Goal: Task Accomplishment & Management: Manage account settings

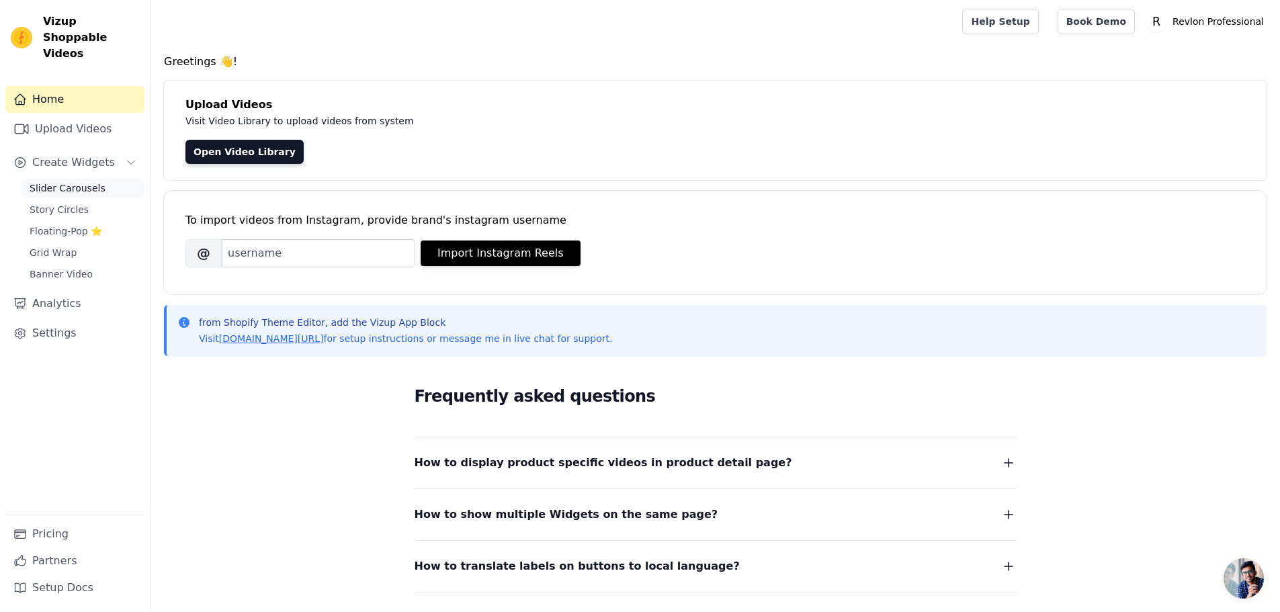
click at [56, 179] on link "Slider Carousels" at bounding box center [82, 188] width 123 height 19
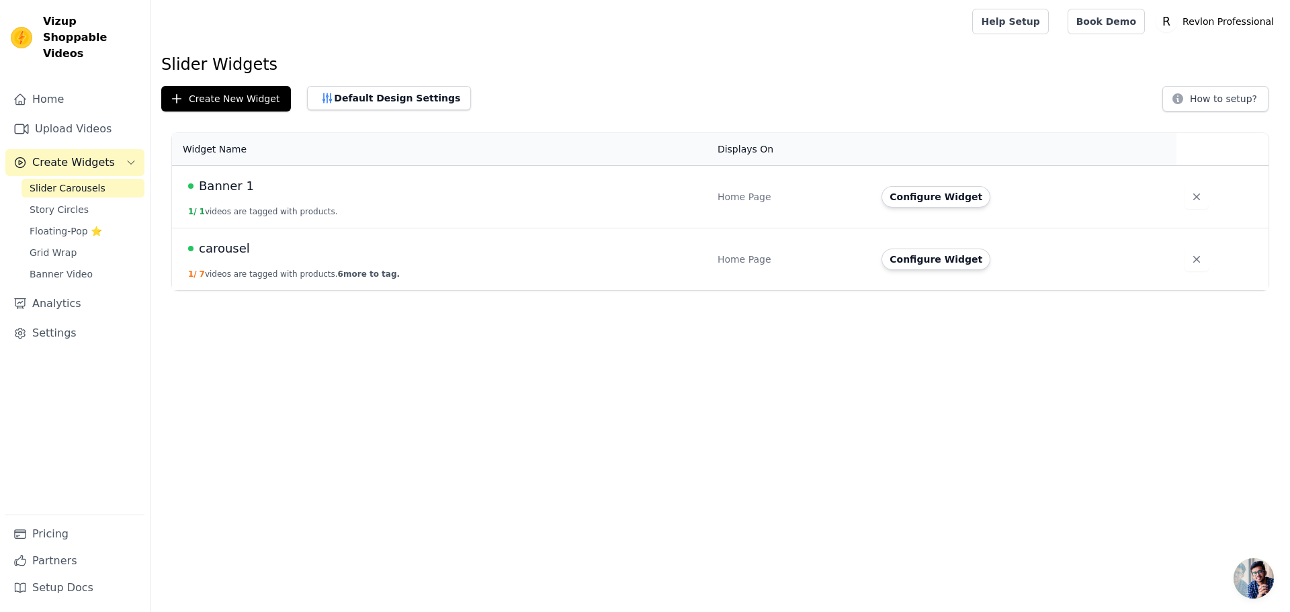
click at [229, 248] on span "carousel" at bounding box center [224, 248] width 51 height 19
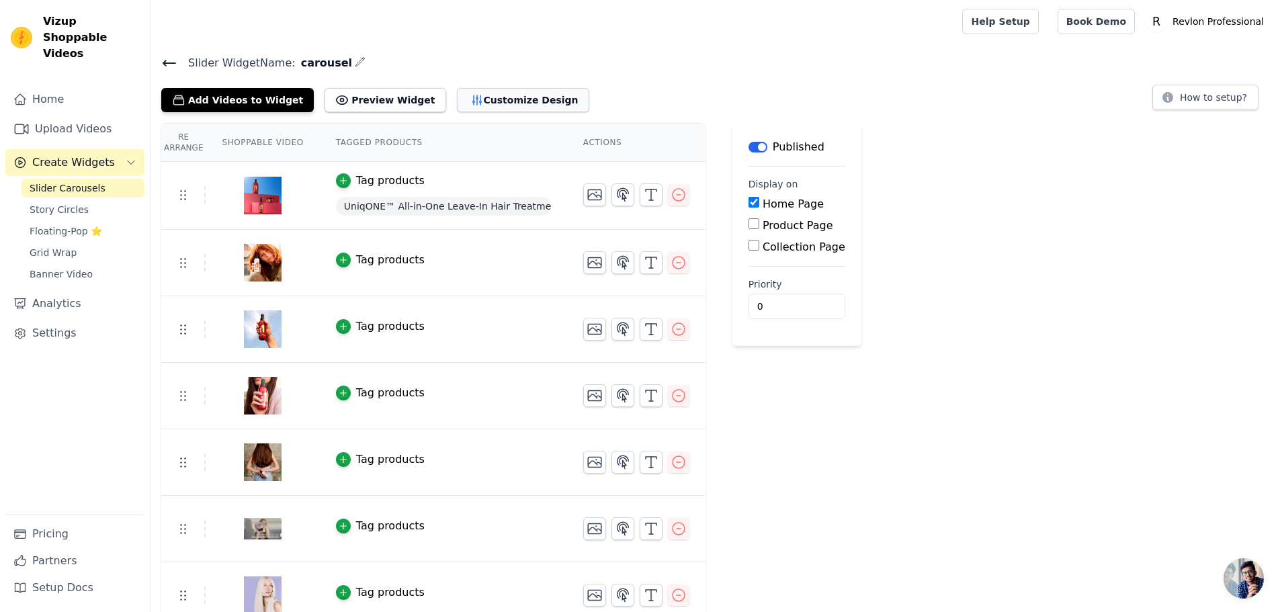
click at [472, 103] on button "Customize Design" at bounding box center [523, 100] width 132 height 24
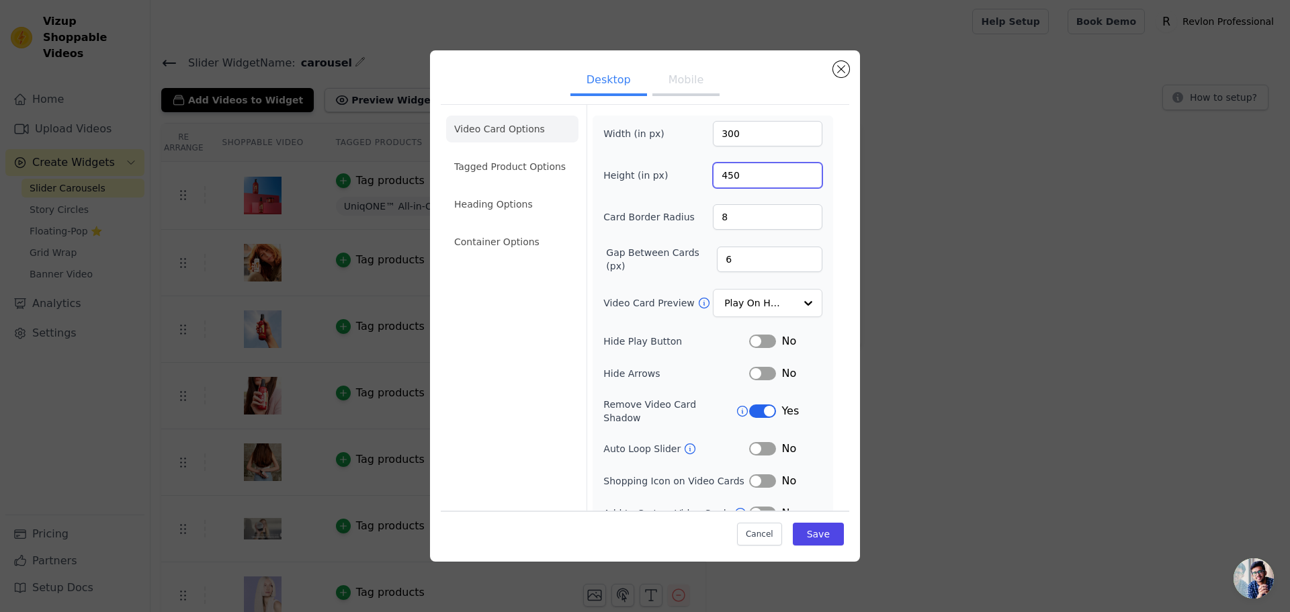
drag, startPoint x: 734, startPoint y: 173, endPoint x: 699, endPoint y: 171, distance: 35.6
click at [699, 171] on div "Height (in px) 450" at bounding box center [712, 176] width 219 height 26
type input "500"
drag, startPoint x: 748, startPoint y: 133, endPoint x: 697, endPoint y: 126, distance: 51.6
click at [701, 126] on div "Width (in px) 300" at bounding box center [712, 134] width 219 height 26
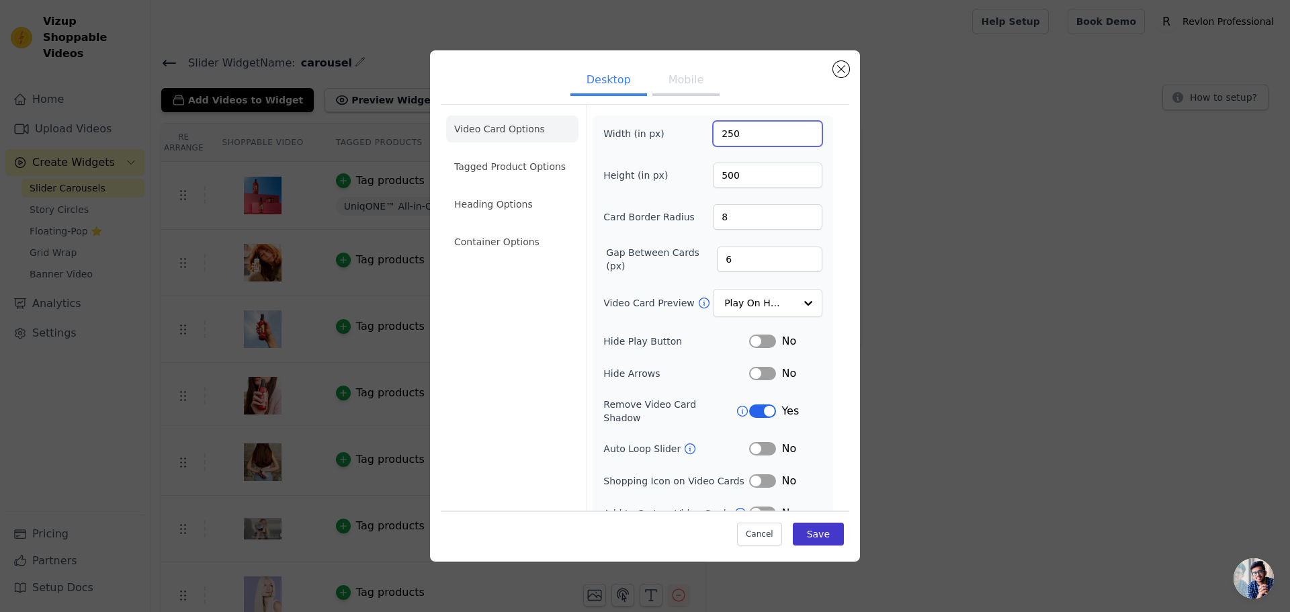
type input "250"
click at [803, 531] on button "Save" at bounding box center [818, 534] width 51 height 23
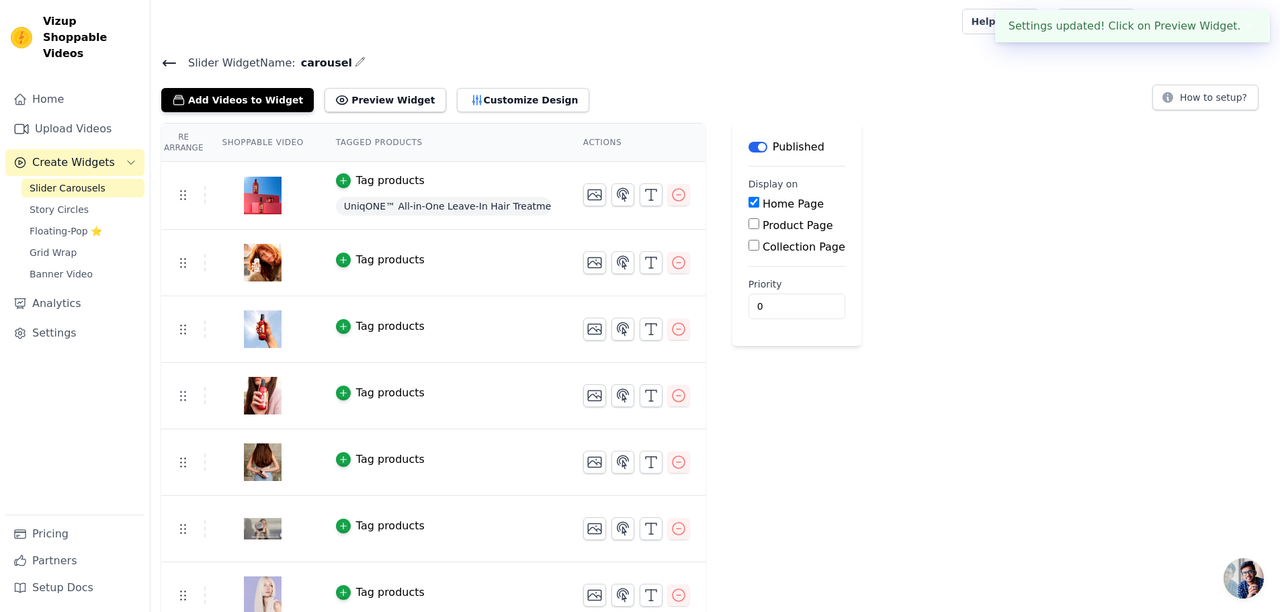
click at [840, 67] on h4 "Slider Widget Name: carousel" at bounding box center [715, 63] width 1108 height 18
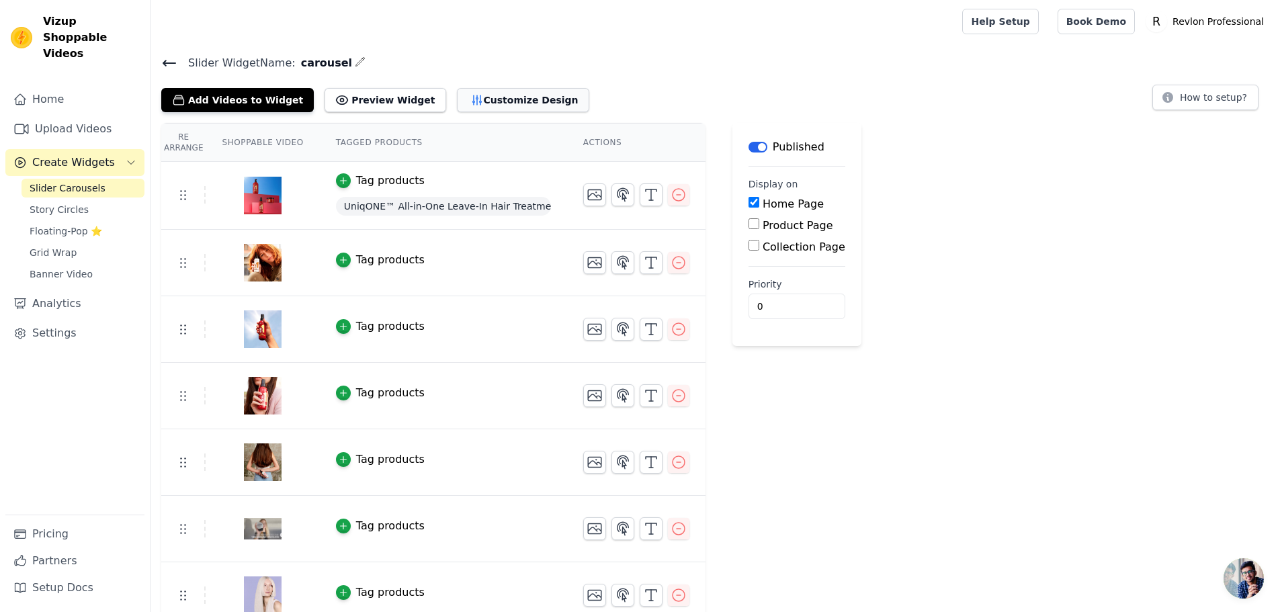
click at [511, 92] on button "Customize Design" at bounding box center [523, 100] width 132 height 24
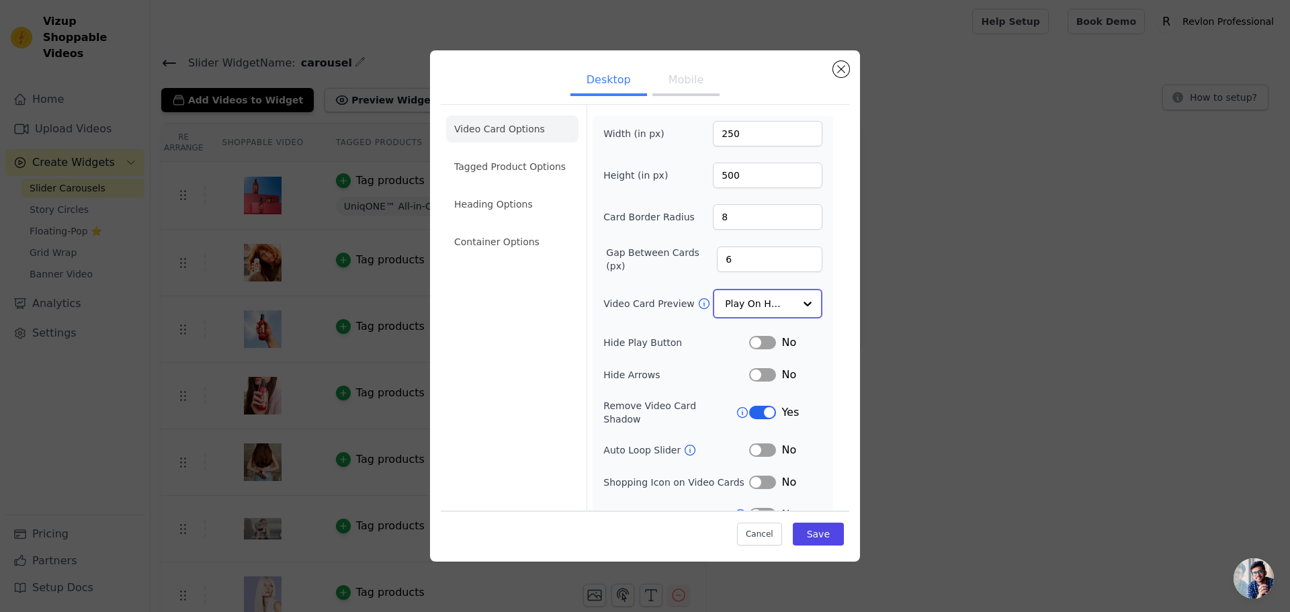
click at [773, 300] on input "Video Card Preview" at bounding box center [759, 303] width 69 height 27
click at [771, 304] on input "Video Card Preview" at bounding box center [759, 303] width 69 height 27
click at [532, 163] on li "Tagged Product Options" at bounding box center [512, 166] width 132 height 27
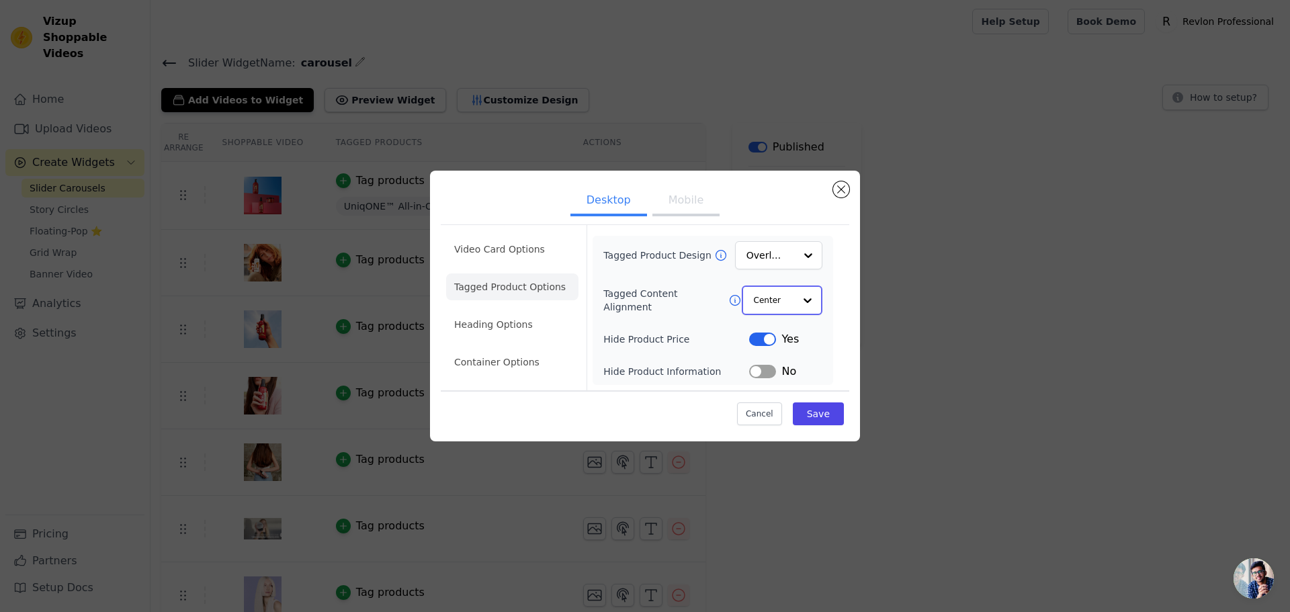
click at [811, 304] on div at bounding box center [807, 300] width 27 height 27
click at [811, 303] on div at bounding box center [807, 300] width 27 height 27
click at [814, 255] on div at bounding box center [807, 255] width 27 height 27
click at [502, 249] on li "Video Card Options" at bounding box center [512, 249] width 132 height 27
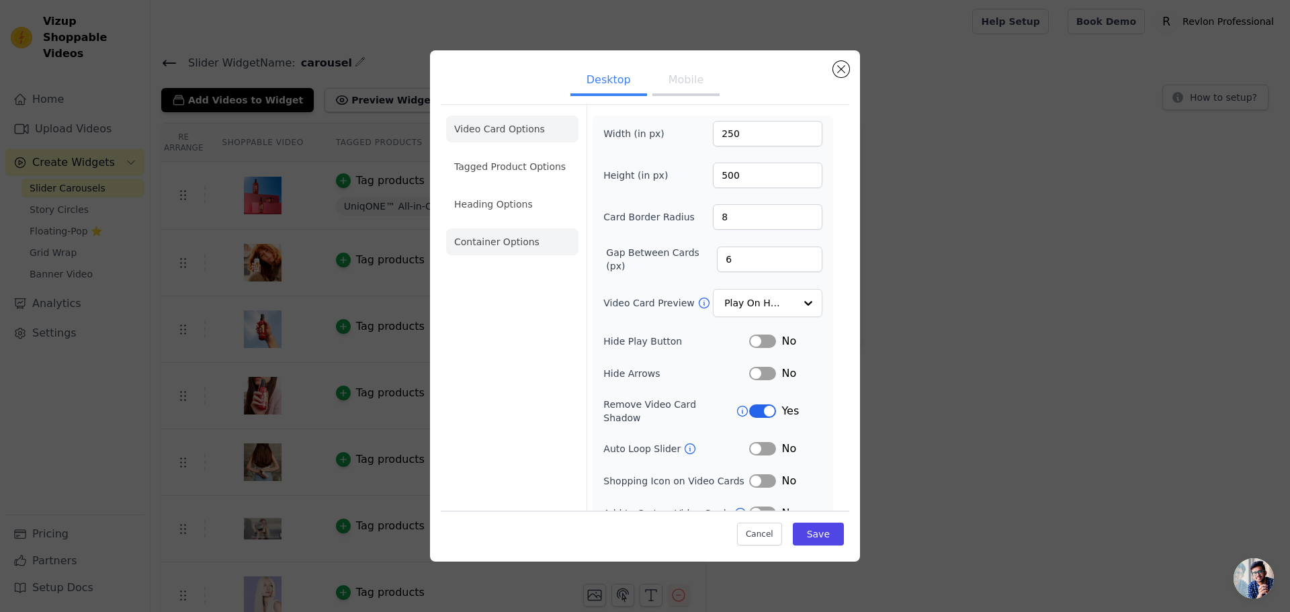
click at [489, 237] on li "Container Options" at bounding box center [512, 241] width 132 height 27
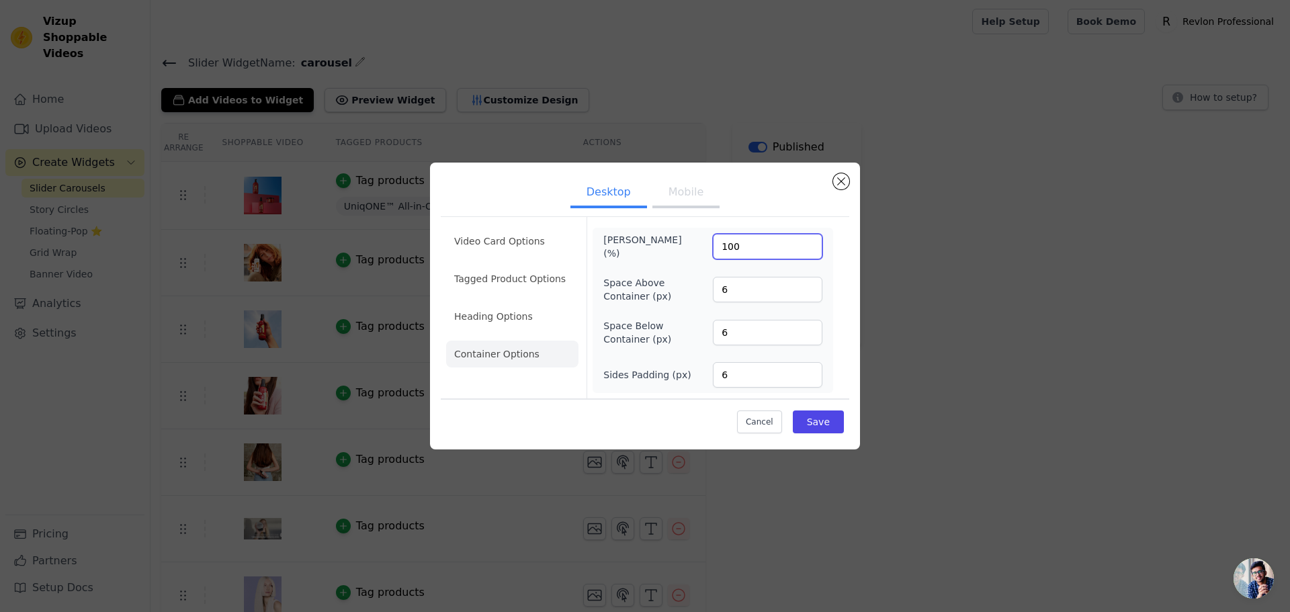
click at [808, 243] on input "100" at bounding box center [767, 247] width 109 height 26
click at [808, 242] on input "100" at bounding box center [767, 247] width 109 height 26
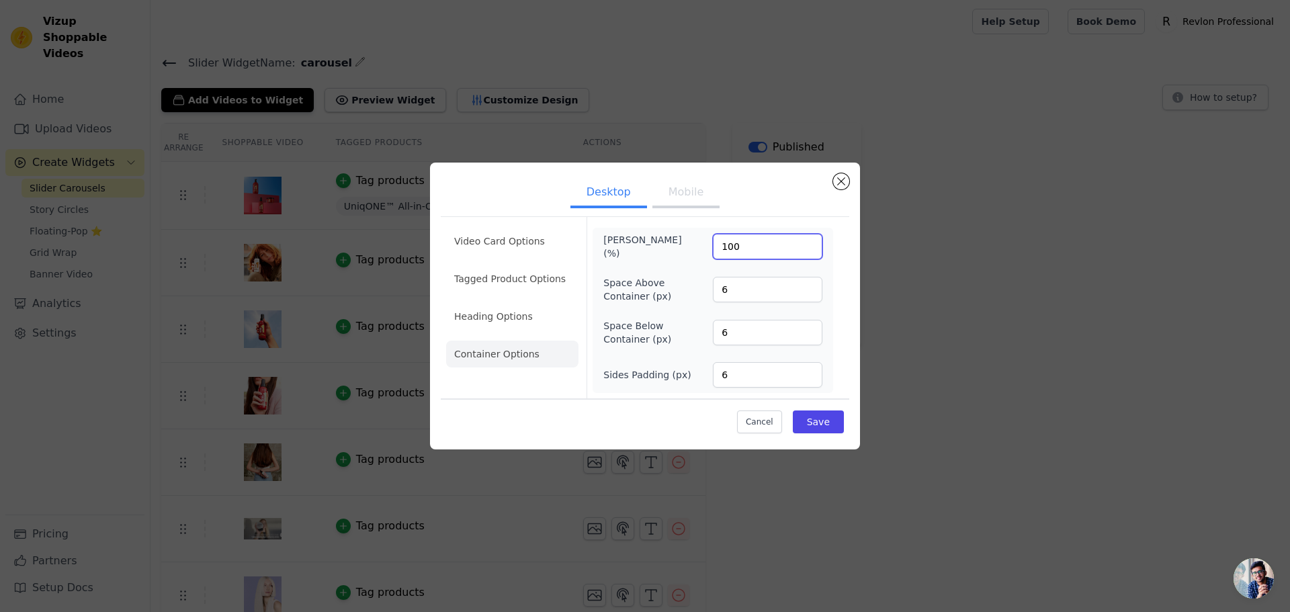
click at [743, 251] on input "100" at bounding box center [767, 247] width 109 height 26
click at [761, 255] on input "100" at bounding box center [767, 247] width 109 height 26
click at [761, 254] on input "100" at bounding box center [767, 247] width 109 height 26
click at [760, 251] on input "100" at bounding box center [767, 247] width 109 height 26
click at [760, 249] on input "100" at bounding box center [767, 247] width 109 height 26
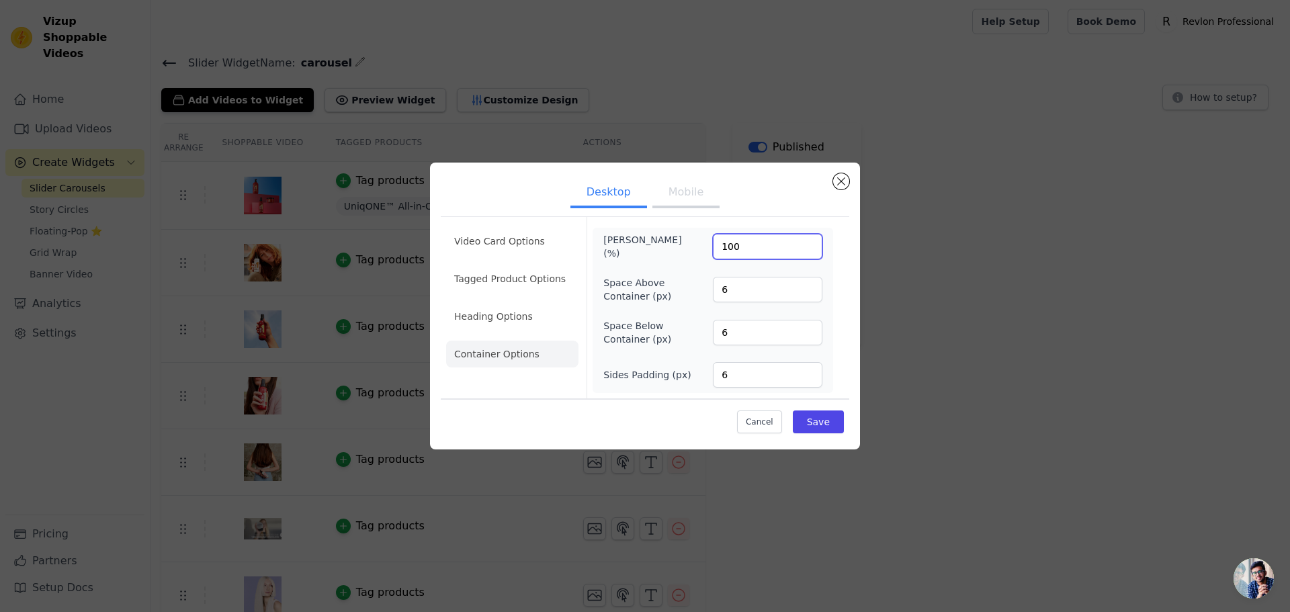
drag, startPoint x: 746, startPoint y: 245, endPoint x: 706, endPoint y: 238, distance: 40.3
click at [706, 238] on div "Max Width (%) 100" at bounding box center [712, 246] width 219 height 27
type input "200"
click at [828, 416] on button "Save" at bounding box center [818, 421] width 51 height 23
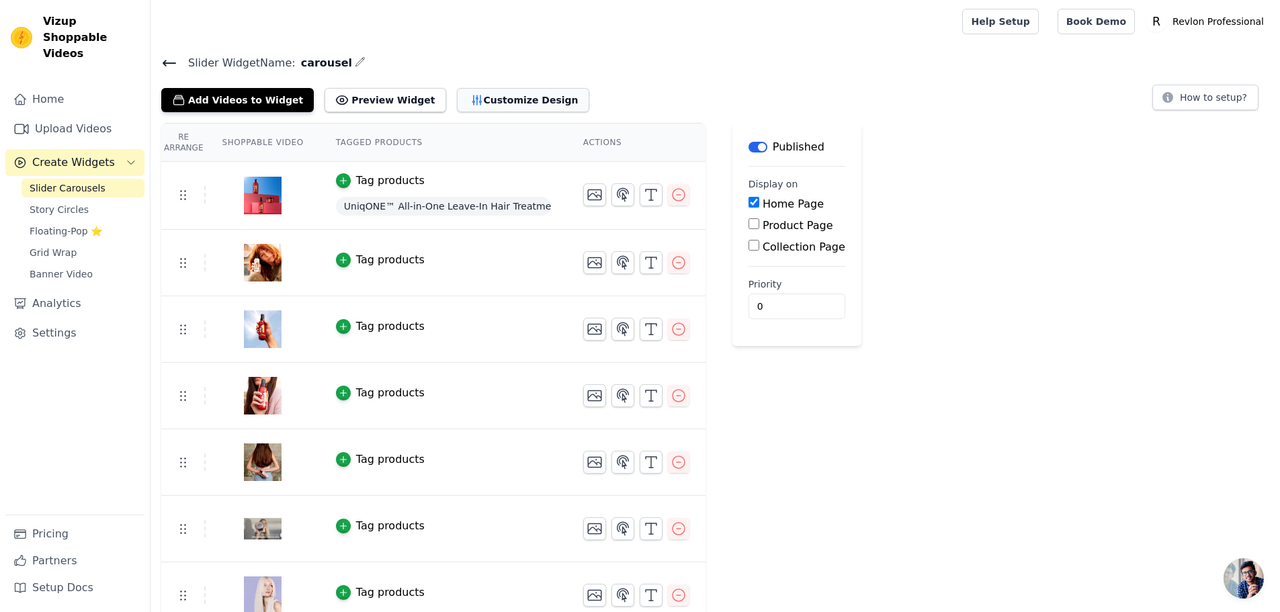
click at [493, 101] on button "Customize Design" at bounding box center [523, 100] width 132 height 24
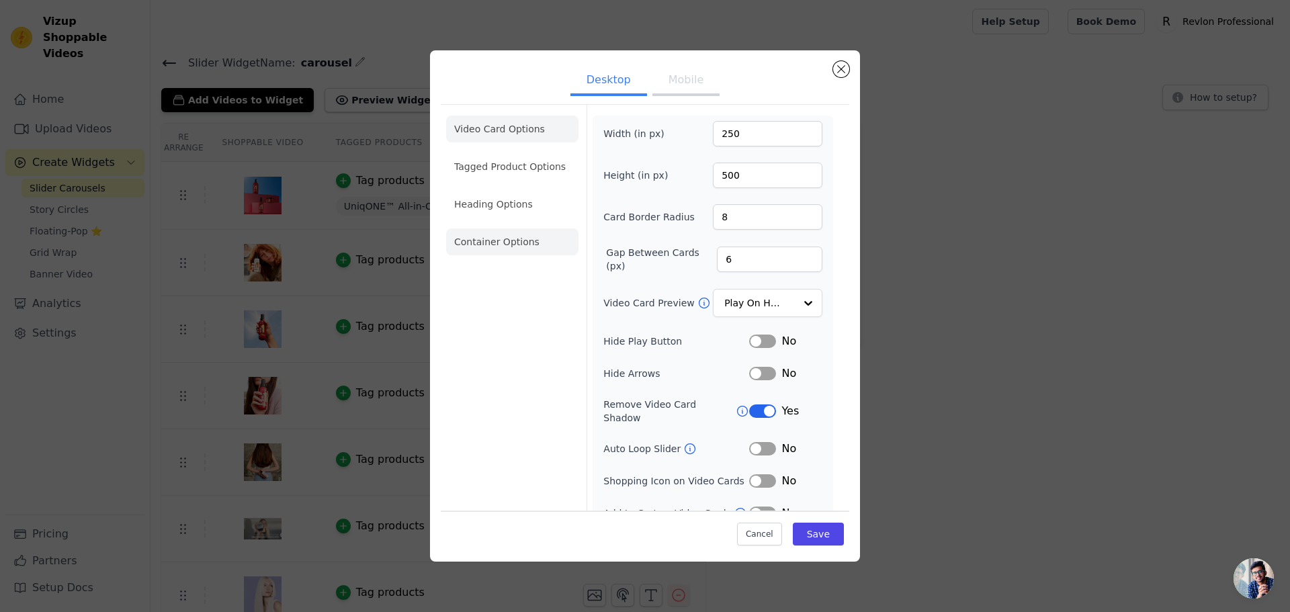
click at [492, 245] on li "Container Options" at bounding box center [512, 241] width 132 height 27
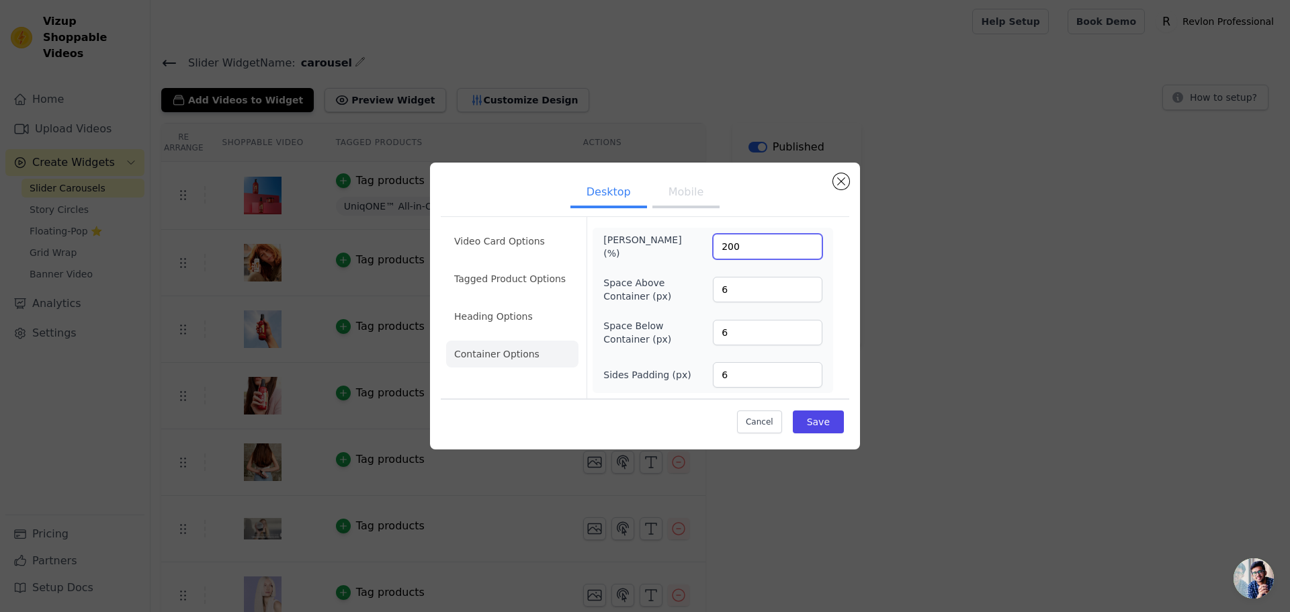
drag, startPoint x: 762, startPoint y: 246, endPoint x: 679, endPoint y: 240, distance: 83.5
click at [679, 240] on div "Max Width (%) 200" at bounding box center [712, 246] width 219 height 27
type input "500"
click at [844, 422] on div "Cancel Save" at bounding box center [645, 418] width 408 height 40
click at [832, 424] on button "Save" at bounding box center [818, 421] width 51 height 23
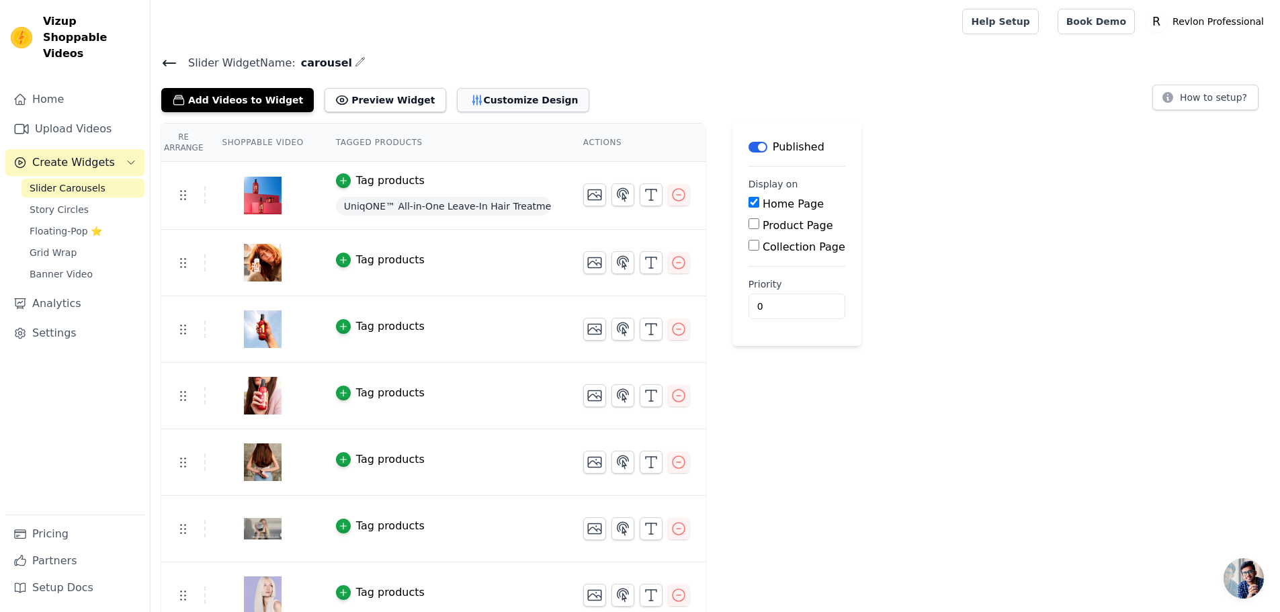
click at [484, 103] on button "Customize Design" at bounding box center [523, 100] width 132 height 24
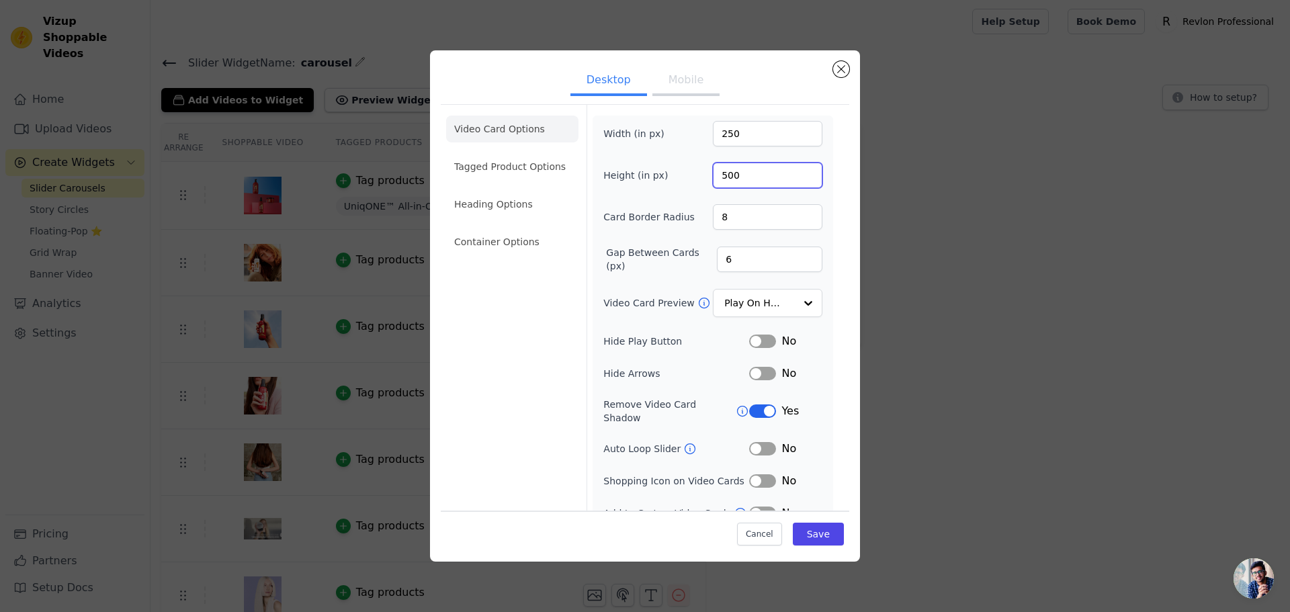
click at [728, 175] on input "500" at bounding box center [767, 176] width 109 height 26
click at [543, 244] on li "Container Options" at bounding box center [512, 241] width 132 height 27
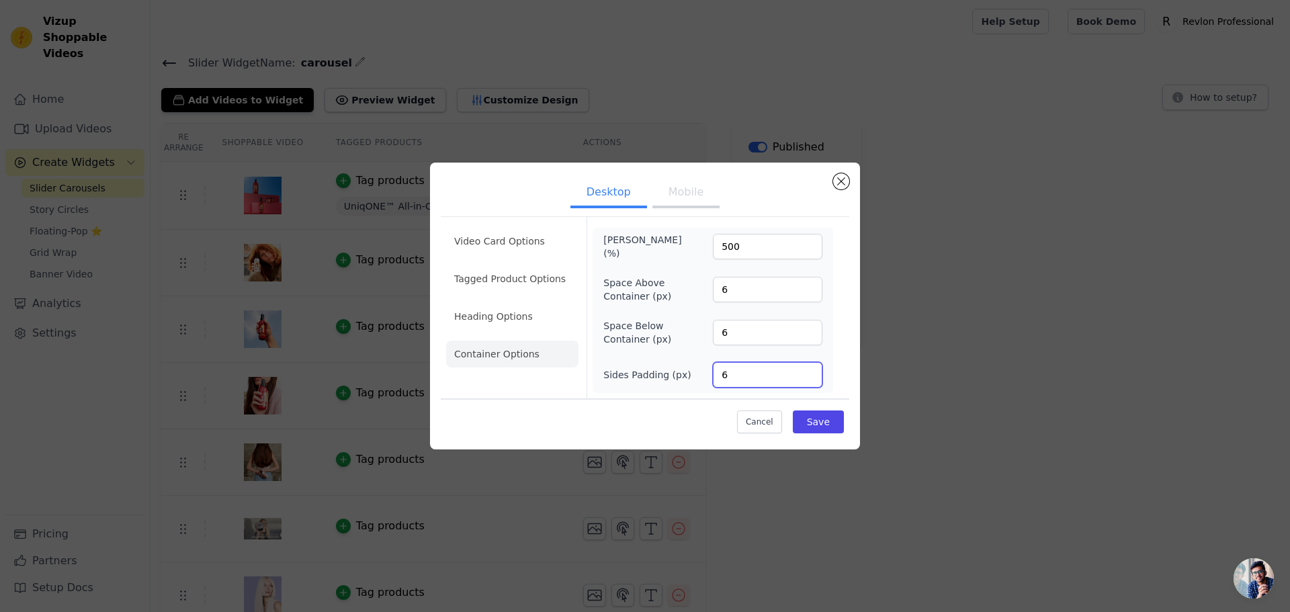
click at [737, 386] on input "6" at bounding box center [767, 375] width 109 height 26
click at [796, 320] on input "6" at bounding box center [767, 333] width 109 height 26
click at [808, 367] on input "7" at bounding box center [767, 375] width 109 height 26
click at [808, 367] on input "8" at bounding box center [767, 375] width 109 height 26
click at [808, 367] on input "9" at bounding box center [767, 375] width 109 height 26
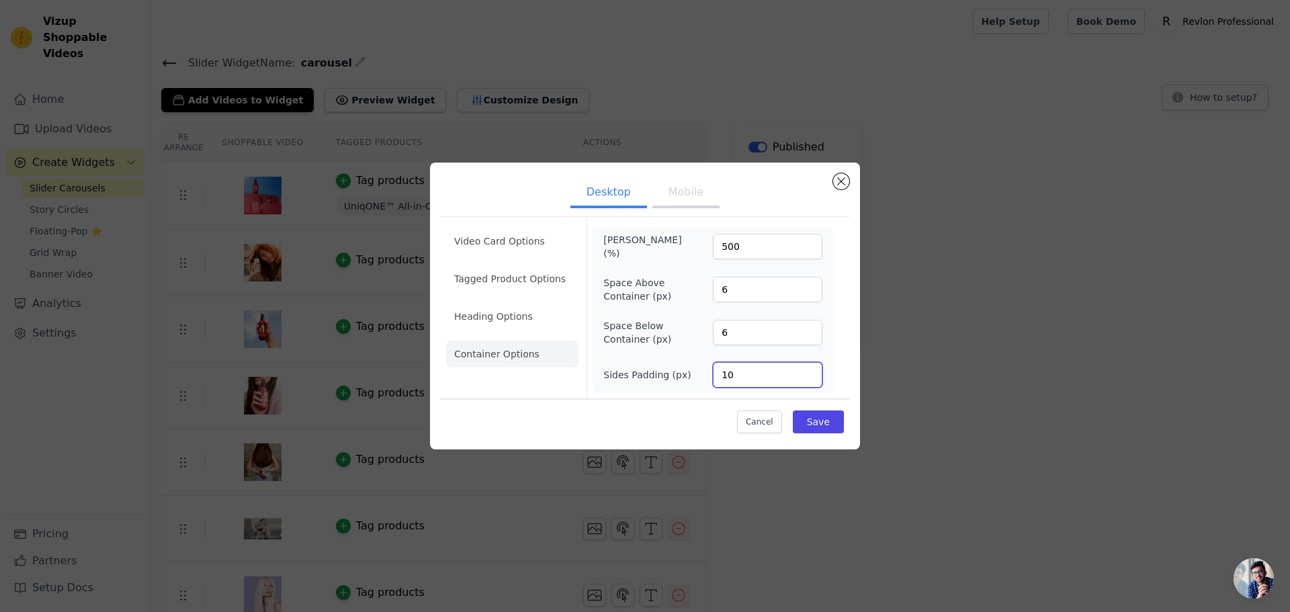
click at [808, 367] on input "10" at bounding box center [767, 375] width 109 height 26
click at [808, 367] on input "11" at bounding box center [767, 375] width 109 height 26
click at [808, 367] on input "12" at bounding box center [767, 375] width 109 height 26
click at [808, 367] on input "13" at bounding box center [767, 375] width 109 height 26
click at [808, 367] on input "14" at bounding box center [767, 375] width 109 height 26
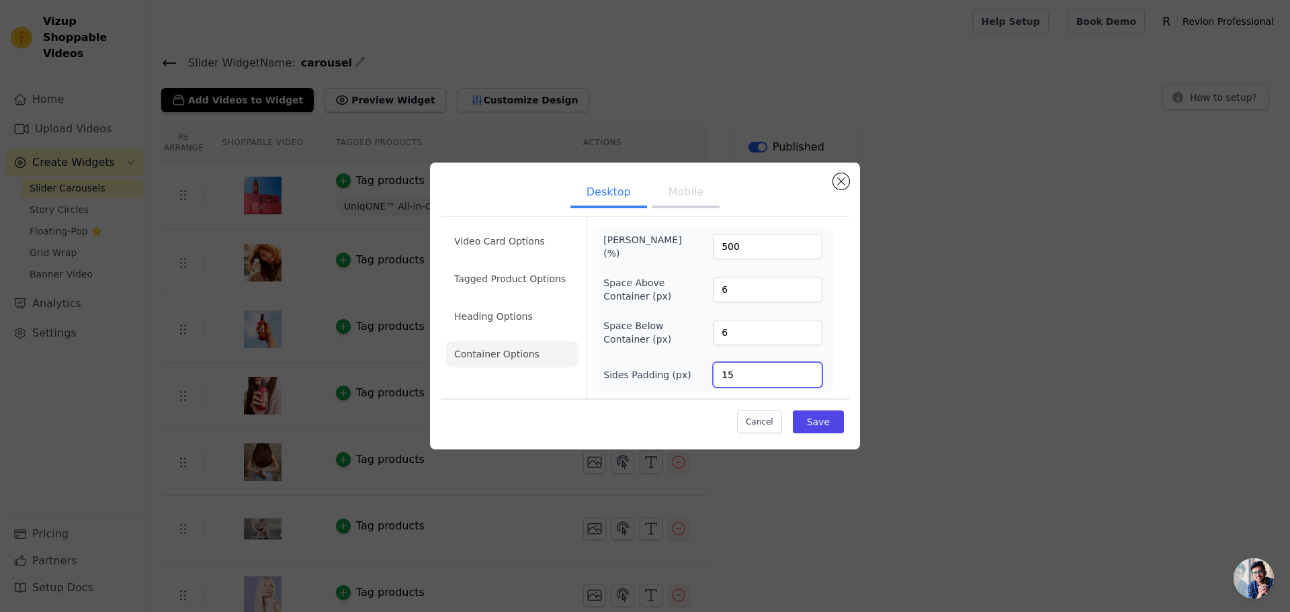
click at [808, 367] on input "15" at bounding box center [767, 375] width 109 height 26
type input "16"
click at [808, 367] on input "16" at bounding box center [767, 375] width 109 height 26
click at [821, 420] on button "Save" at bounding box center [818, 421] width 51 height 23
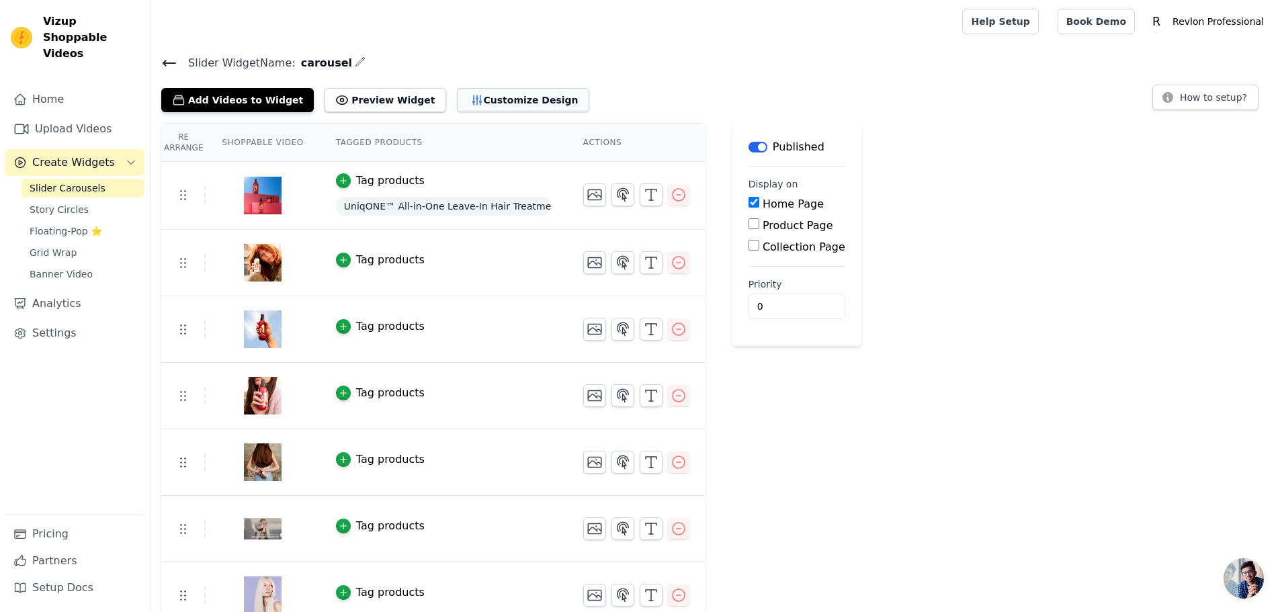
click at [467, 93] on button "Customize Design" at bounding box center [523, 100] width 132 height 24
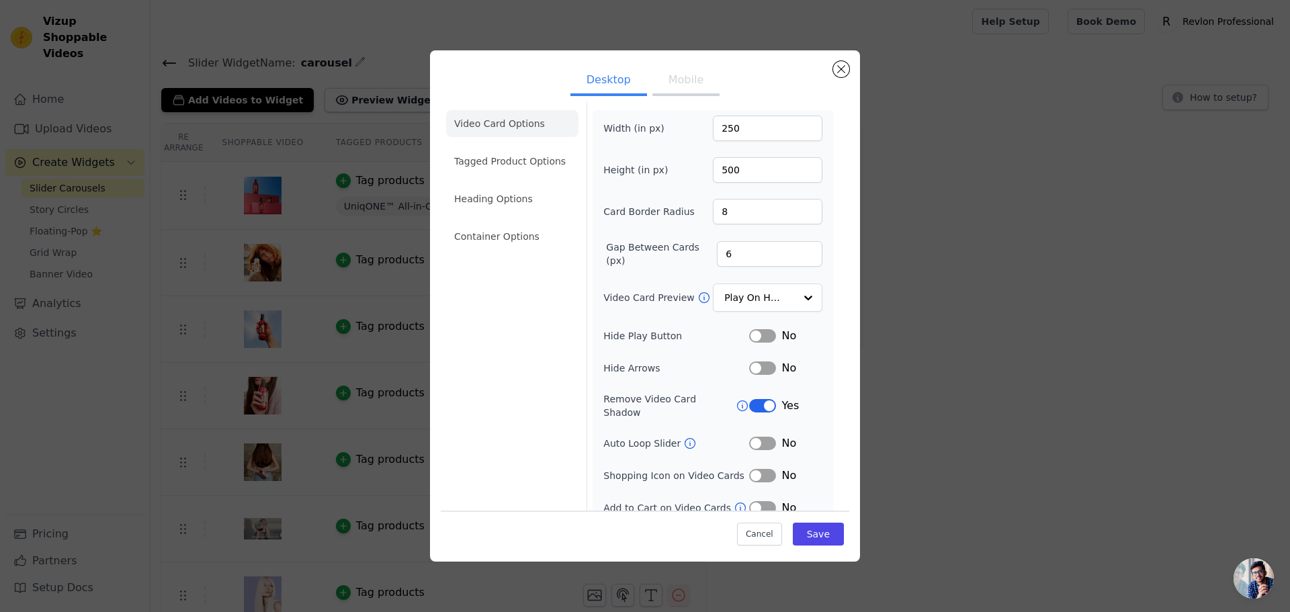
scroll to position [9, 0]
click at [484, 173] on ul "Video Card Options Tagged Product Options Heading Options Container Options" at bounding box center [512, 176] width 132 height 150
click at [483, 185] on li "Heading Options" at bounding box center [512, 194] width 132 height 27
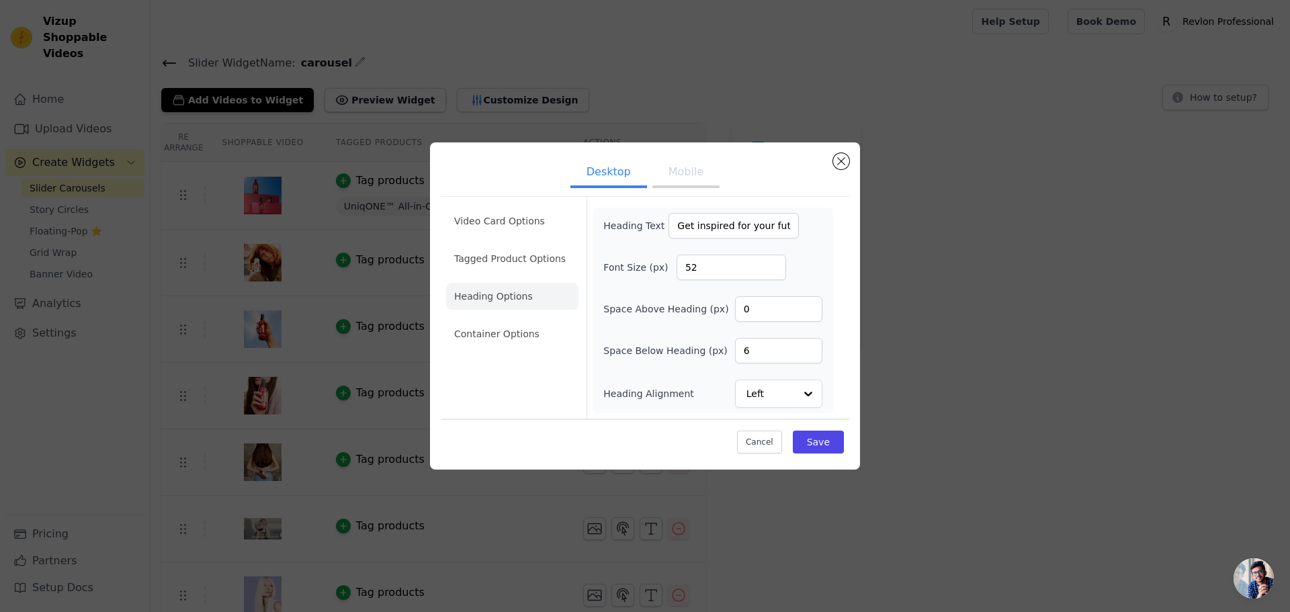
scroll to position [0, 0]
click at [493, 339] on li "Container Options" at bounding box center [512, 333] width 132 height 27
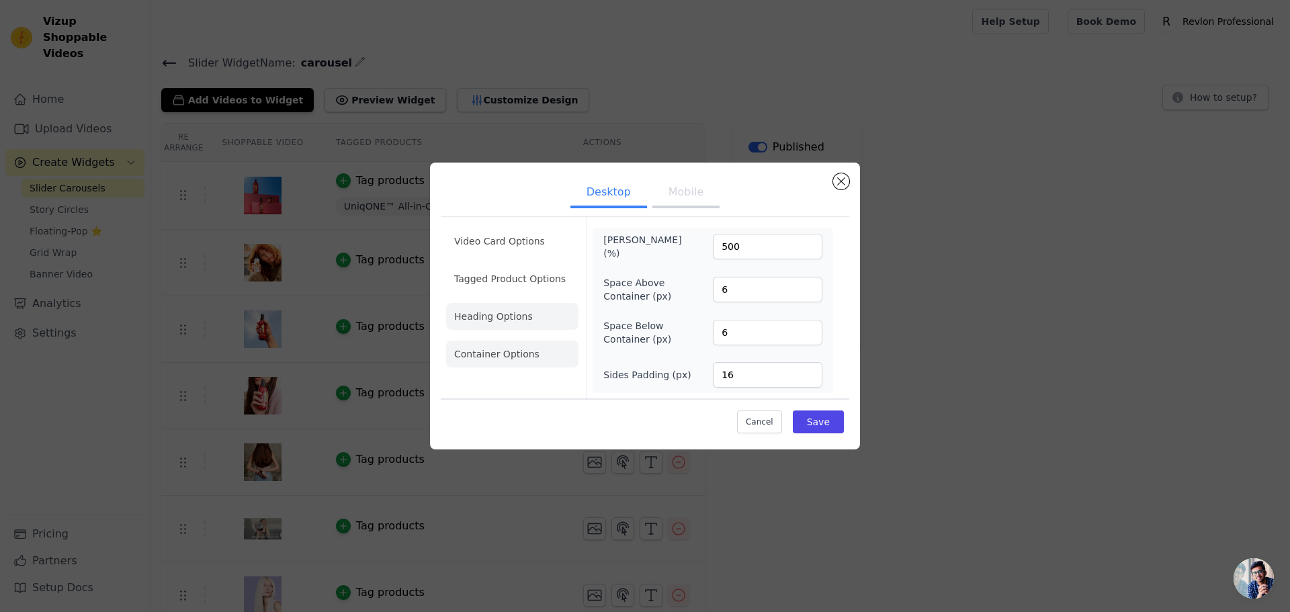
click at [508, 306] on li "Heading Options" at bounding box center [512, 316] width 132 height 27
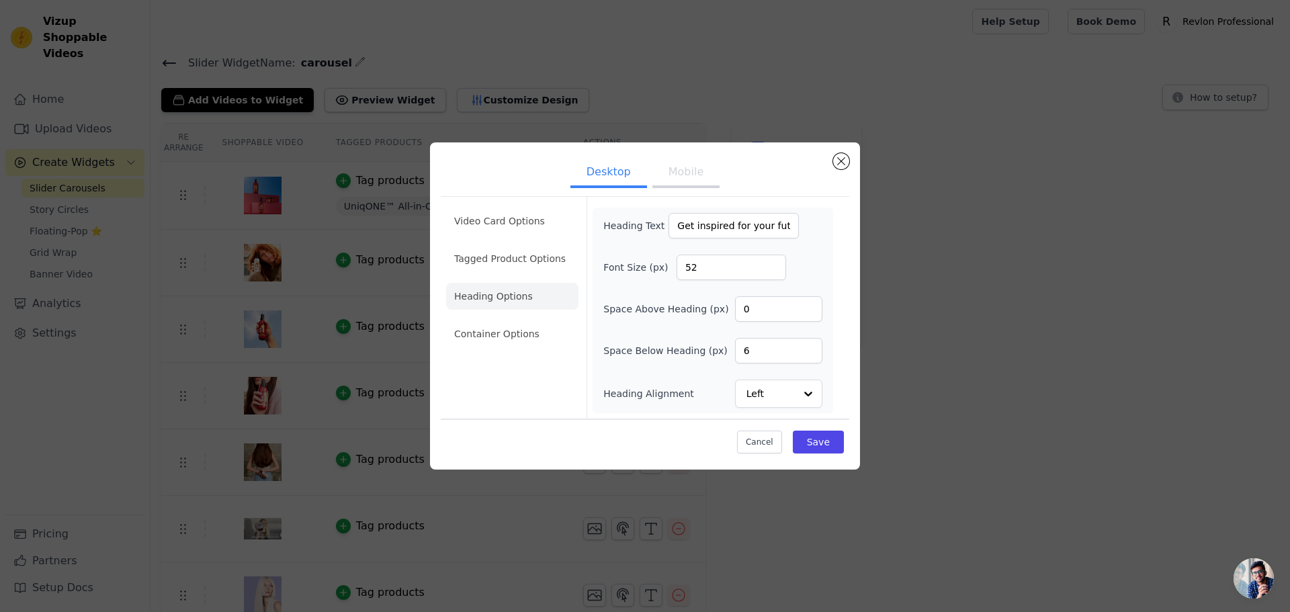
click at [498, 354] on div "Video Card Options Tagged Product Options Heading Options Container Options" at bounding box center [512, 308] width 132 height 222
click at [541, 328] on li "Container Options" at bounding box center [512, 333] width 132 height 27
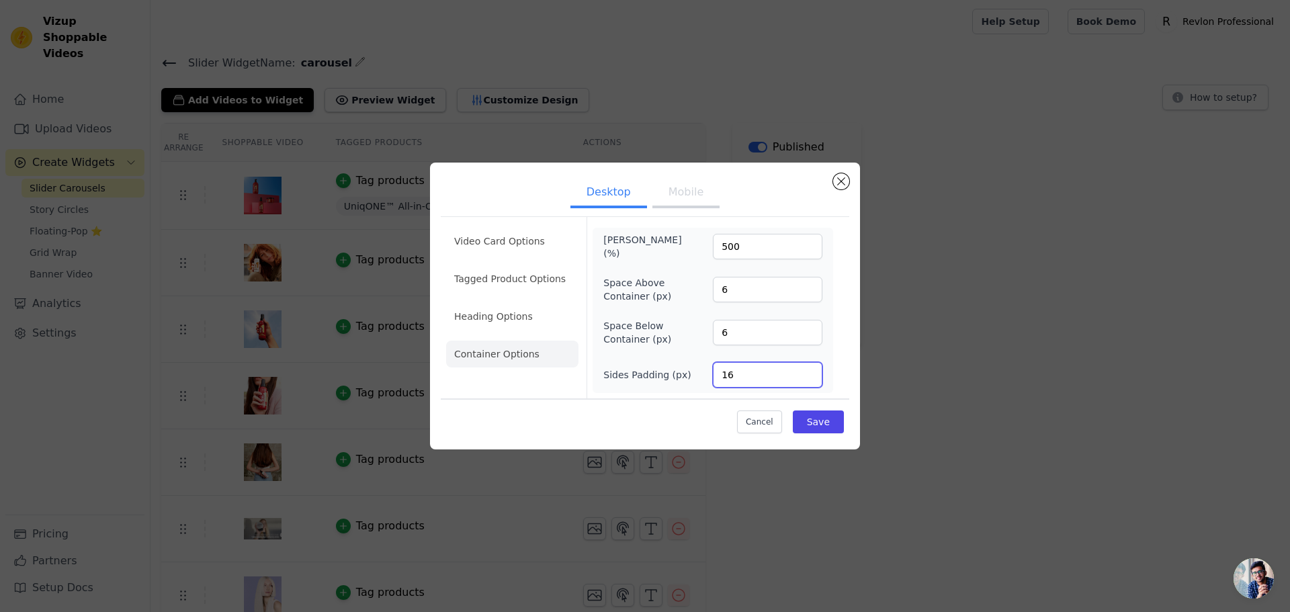
drag, startPoint x: 747, startPoint y: 373, endPoint x: 690, endPoint y: 370, distance: 57.2
click at [690, 370] on div "Sides Padding (px) 16" at bounding box center [712, 375] width 219 height 26
click at [802, 377] on input "16" at bounding box center [767, 375] width 109 height 26
click at [773, 375] on input "16" at bounding box center [767, 375] width 109 height 26
click at [814, 382] on input "16" at bounding box center [767, 375] width 109 height 26
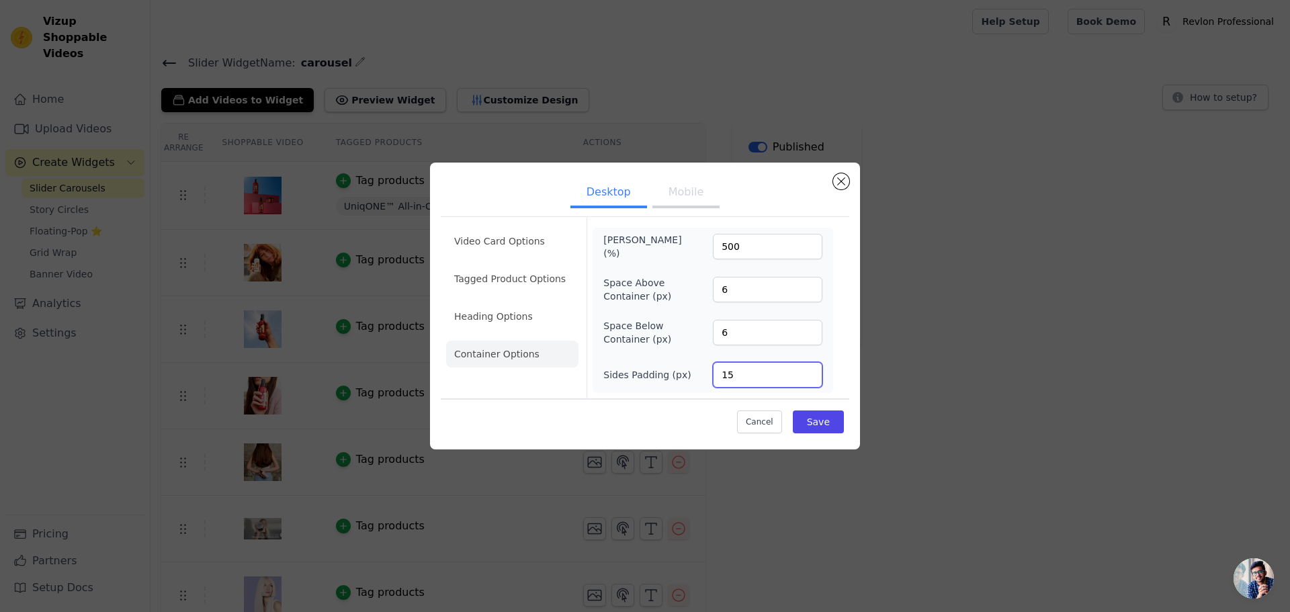
click at [803, 379] on input "15" at bounding box center [767, 375] width 109 height 26
click at [803, 379] on input "14" at bounding box center [767, 375] width 109 height 26
click at [803, 378] on input "13" at bounding box center [767, 375] width 109 height 26
click at [805, 377] on input "12" at bounding box center [767, 375] width 109 height 26
click at [805, 377] on input "11" at bounding box center [767, 375] width 109 height 26
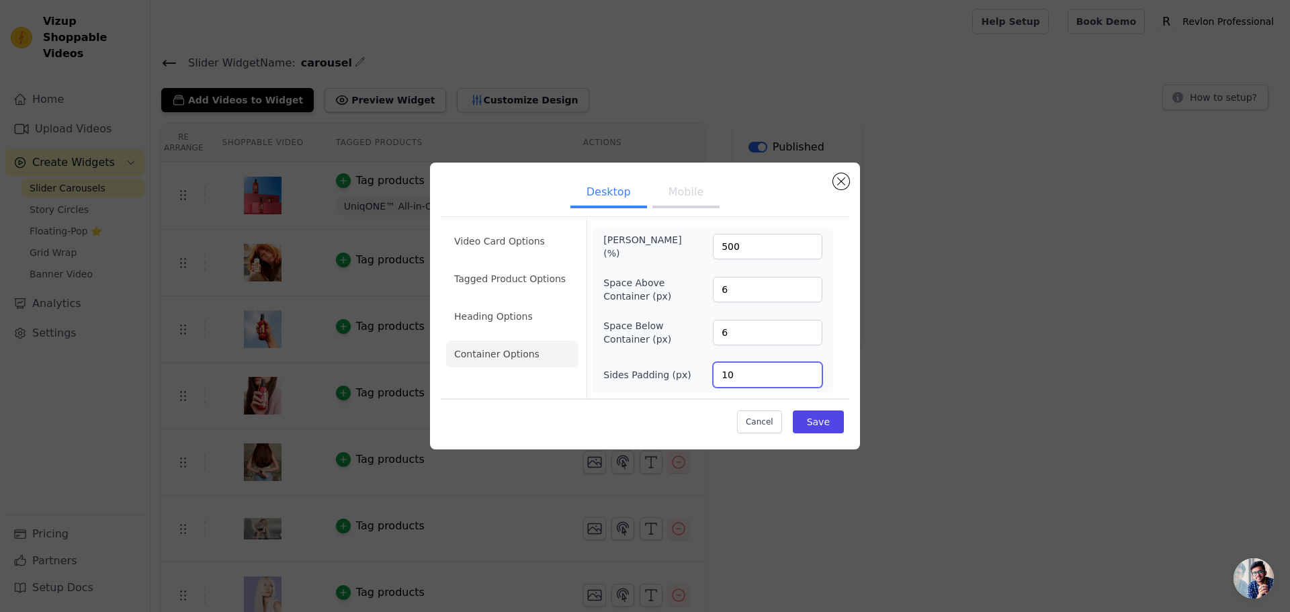
click at [805, 377] on input "10" at bounding box center [767, 375] width 109 height 26
click at [805, 377] on input "9" at bounding box center [767, 375] width 109 height 26
click at [805, 377] on input "8" at bounding box center [767, 375] width 109 height 26
click at [805, 377] on input "7" at bounding box center [767, 375] width 109 height 26
click at [805, 377] on input "6" at bounding box center [767, 375] width 109 height 26
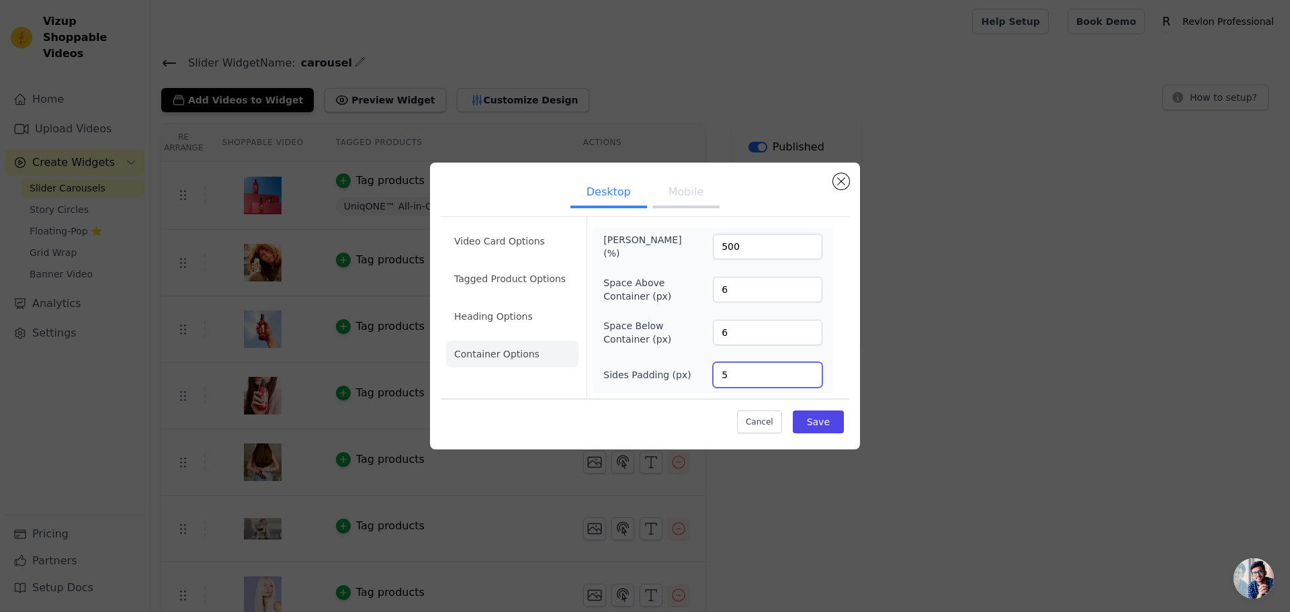
click at [805, 377] on input "5" at bounding box center [767, 375] width 109 height 26
type input "6"
click at [811, 369] on input "6" at bounding box center [767, 375] width 109 height 26
click at [806, 406] on div "Cancel Save" at bounding box center [645, 418] width 408 height 40
click at [816, 417] on button "Save" at bounding box center [818, 421] width 51 height 23
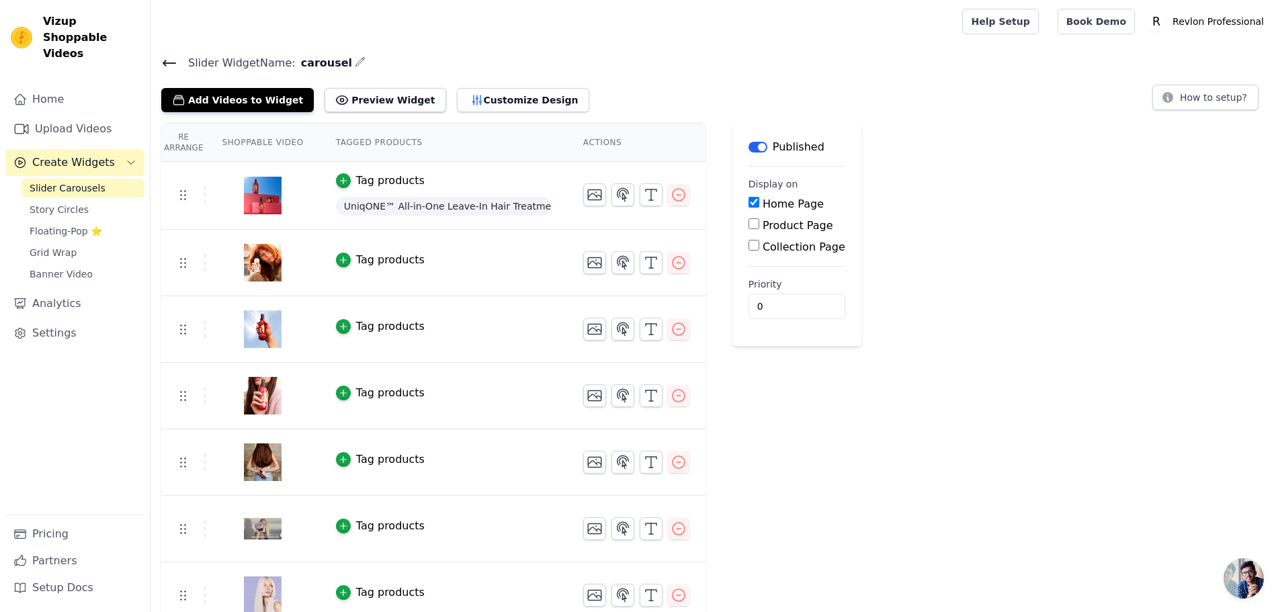
click at [453, 87] on div "Add Videos to Widget Preview Widget Customize Design" at bounding box center [380, 98] width 439 height 30
click at [457, 101] on button "Customize Design" at bounding box center [523, 100] width 132 height 24
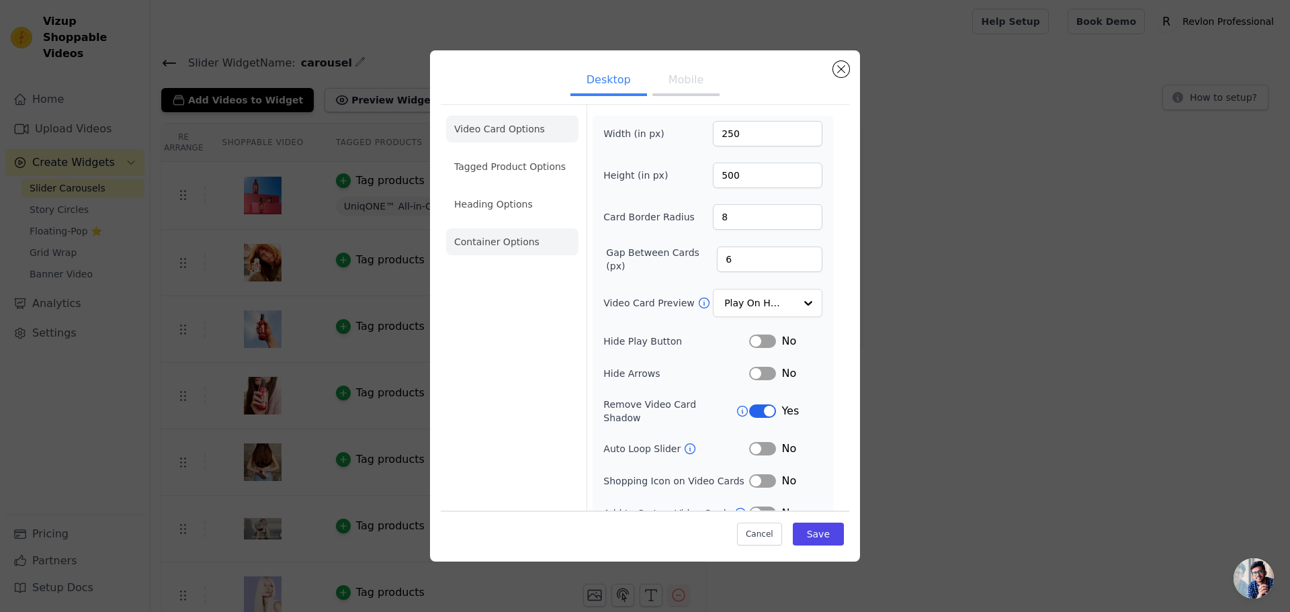
click at [516, 243] on li "Container Options" at bounding box center [512, 241] width 132 height 27
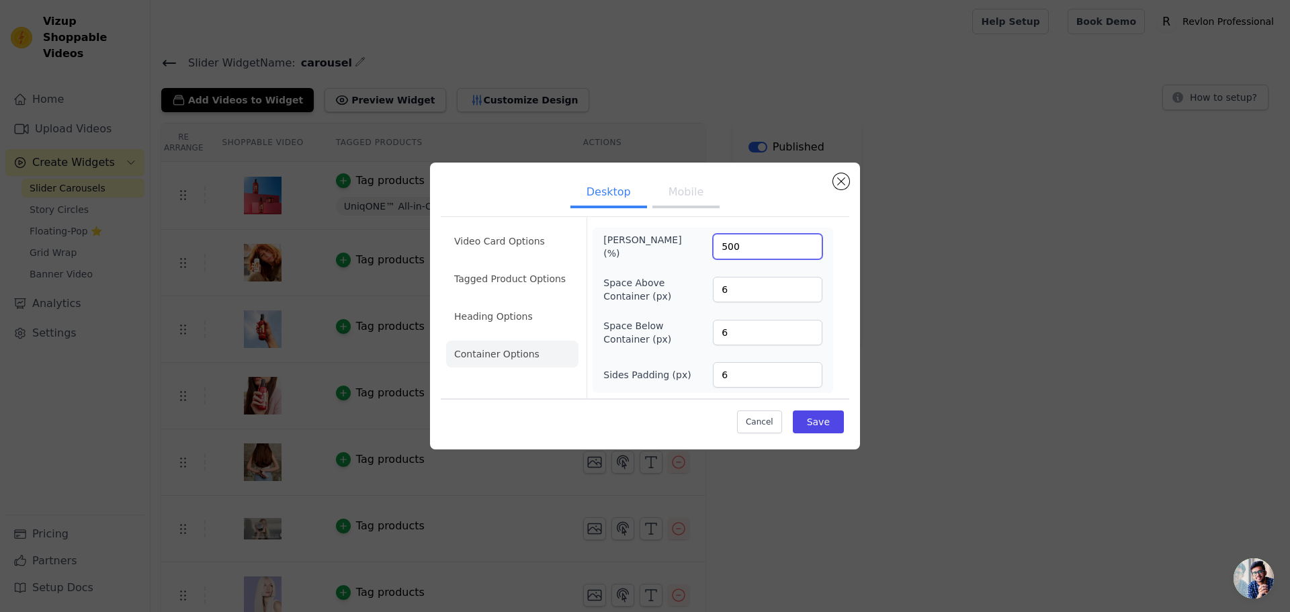
click at [741, 240] on input "500" at bounding box center [767, 247] width 109 height 26
drag, startPoint x: 744, startPoint y: 243, endPoint x: 699, endPoint y: 248, distance: 45.2
click at [699, 248] on div "Max Width (%) 500" at bounding box center [712, 246] width 219 height 27
type input "100"
click at [811, 420] on button "Save" at bounding box center [818, 421] width 51 height 23
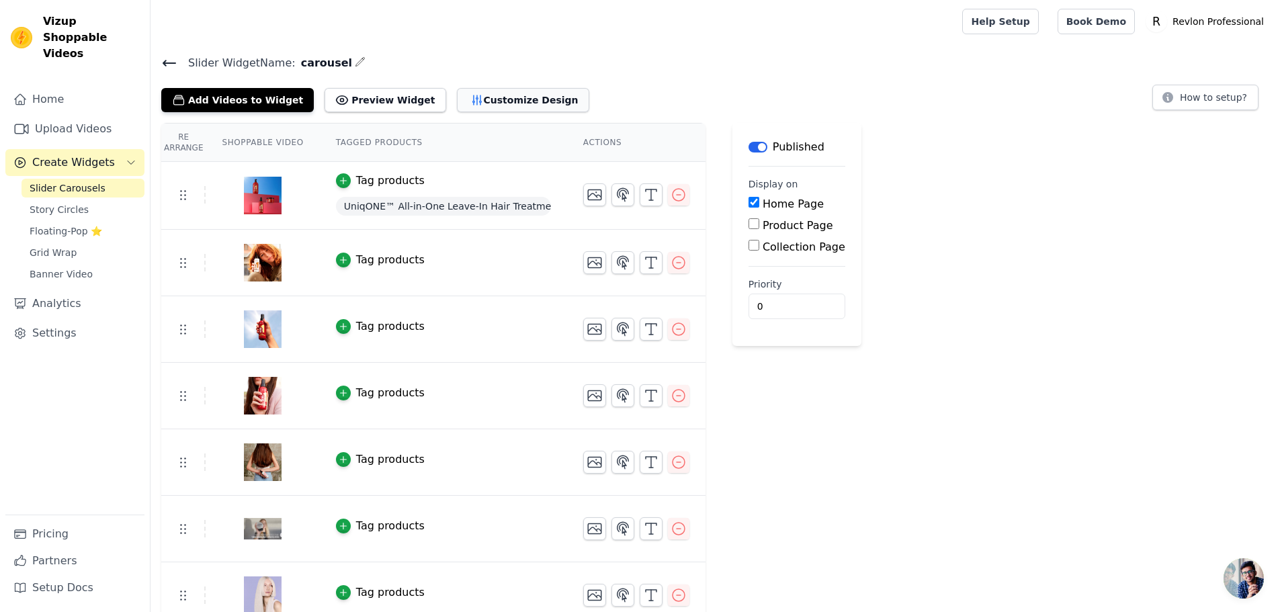
click at [484, 100] on button "Customize Design" at bounding box center [523, 100] width 132 height 24
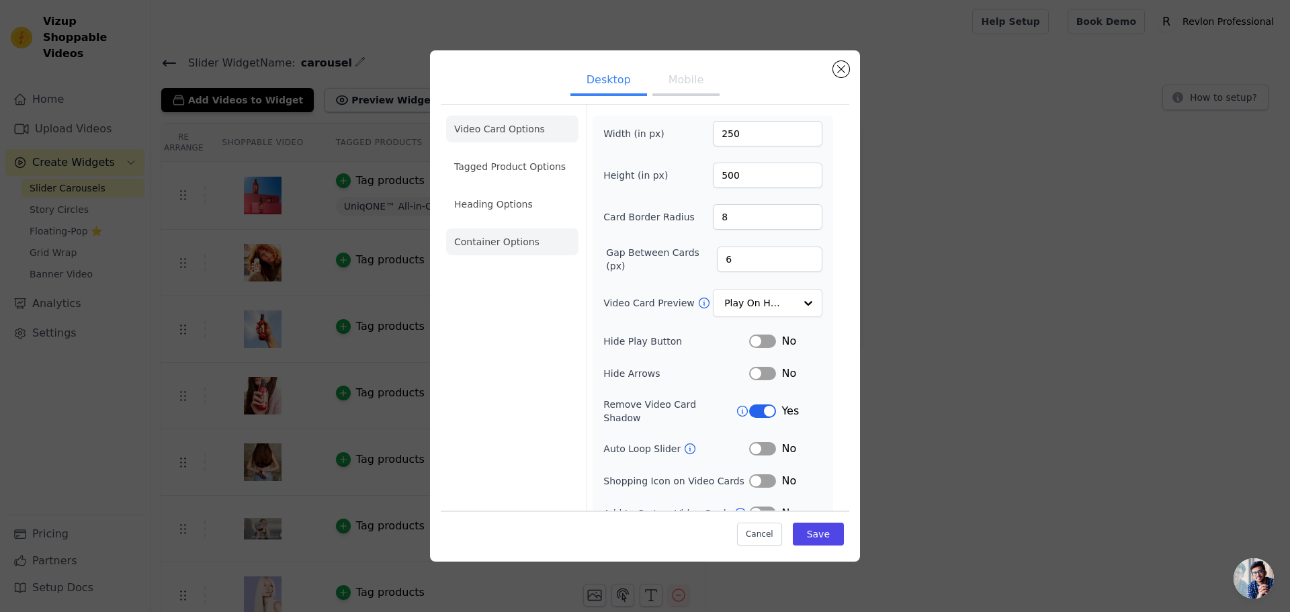
click at [520, 249] on li "Container Options" at bounding box center [512, 241] width 132 height 27
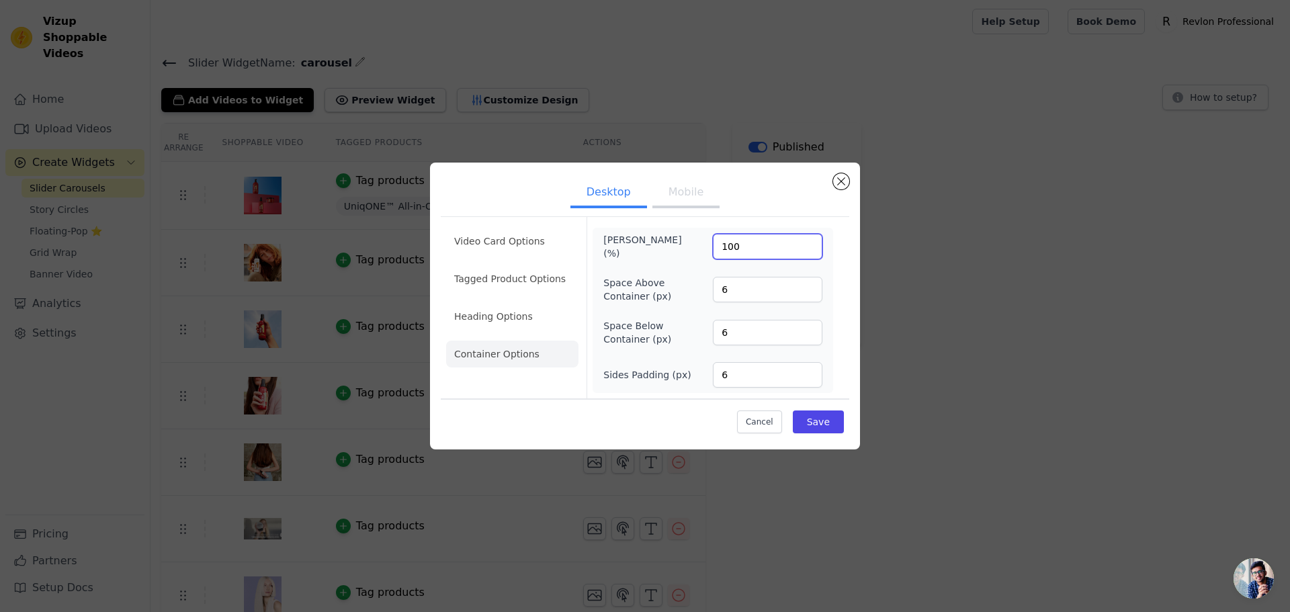
drag, startPoint x: 733, startPoint y: 247, endPoint x: 701, endPoint y: 246, distance: 32.2
click at [715, 247] on input "100" at bounding box center [767, 247] width 109 height 26
type input "50"
click at [838, 424] on button "Save" at bounding box center [818, 421] width 51 height 23
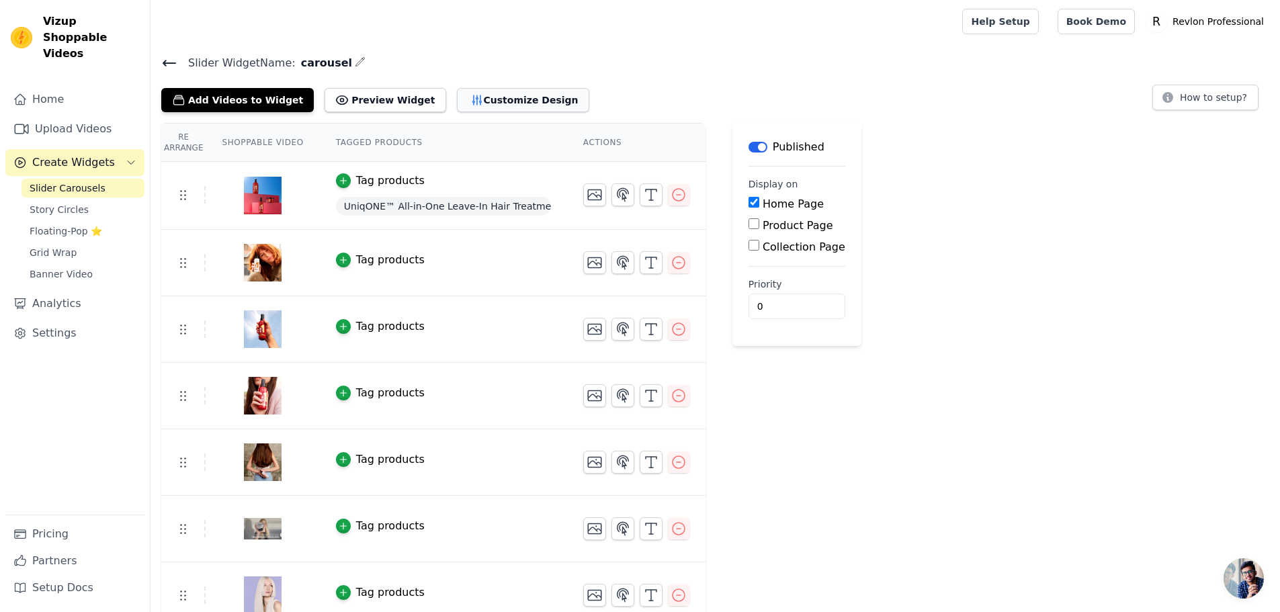
click at [477, 96] on button "Customize Design" at bounding box center [523, 100] width 132 height 24
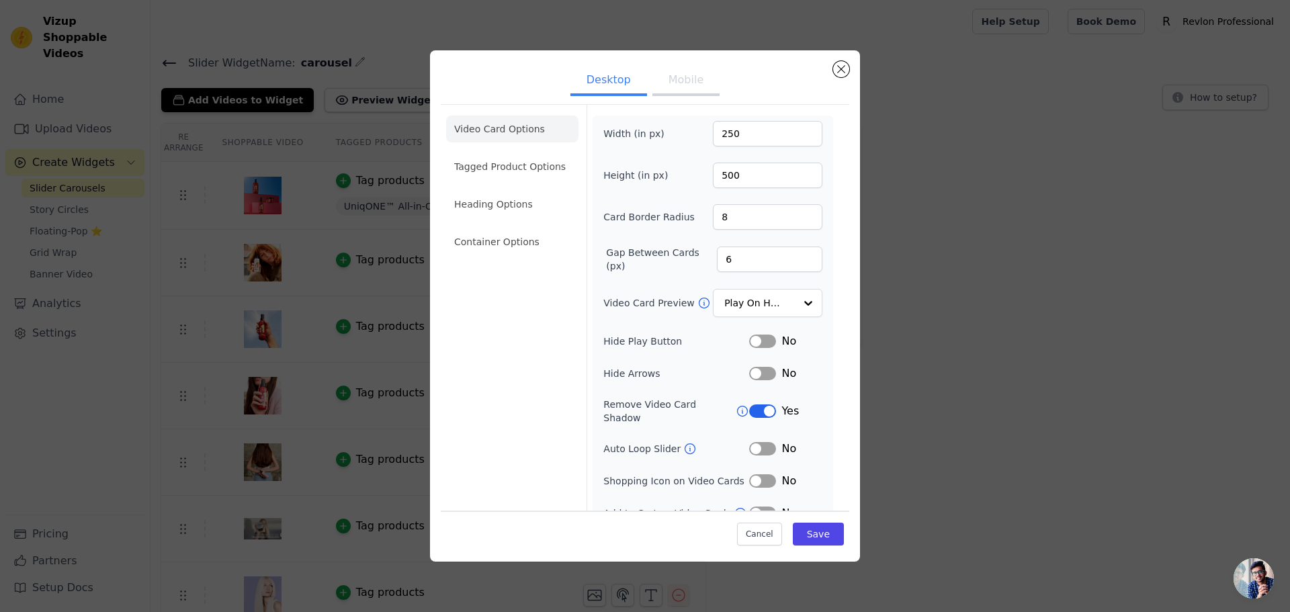
drag, startPoint x: 485, startPoint y: 242, endPoint x: 498, endPoint y: 242, distance: 12.8
click at [484, 242] on li "Container Options" at bounding box center [512, 241] width 132 height 27
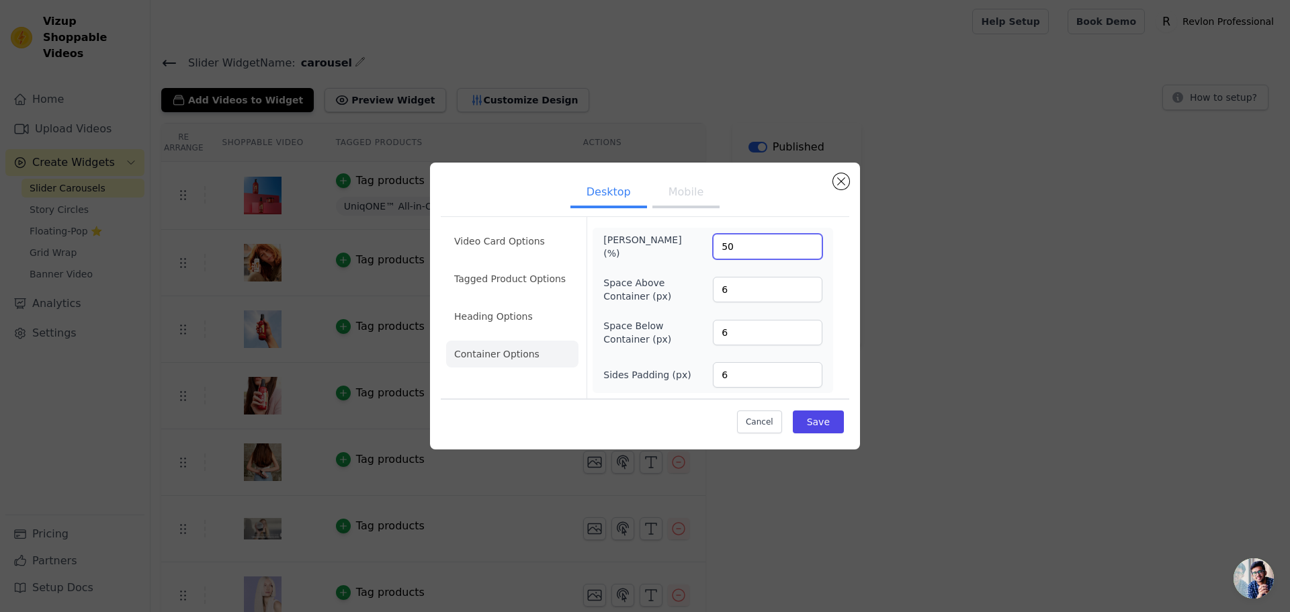
click at [703, 255] on div "Max Width (%) 50" at bounding box center [712, 246] width 219 height 27
type input "150"
click at [817, 429] on button "Save" at bounding box center [818, 421] width 51 height 23
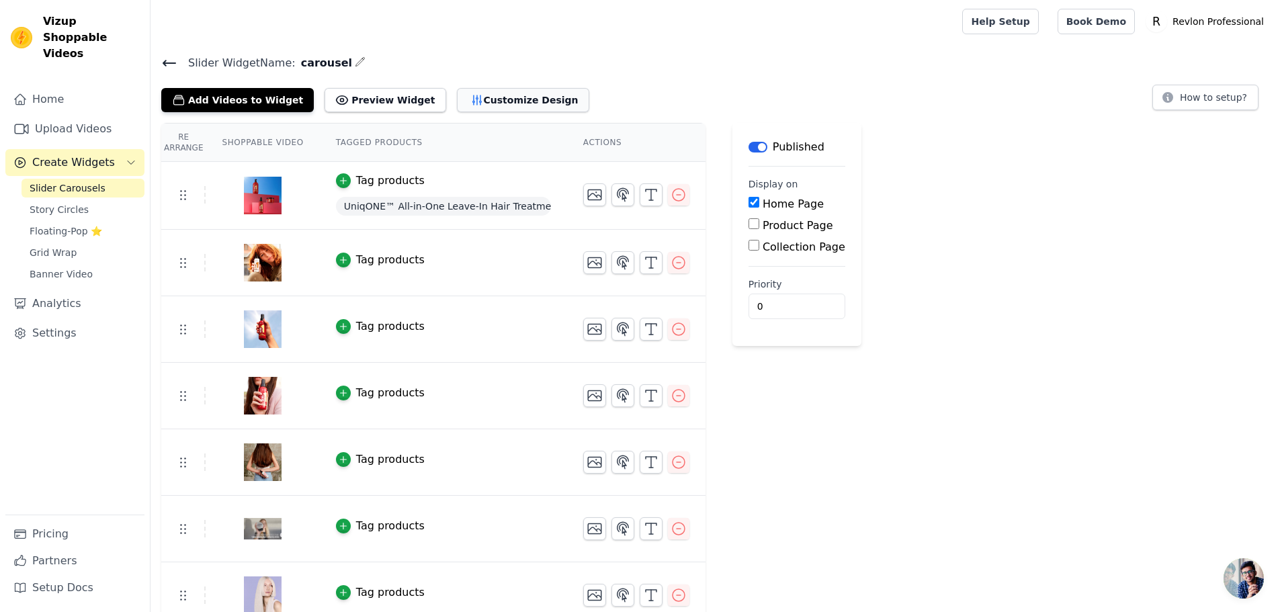
click at [480, 92] on button "Customize Design" at bounding box center [523, 100] width 132 height 24
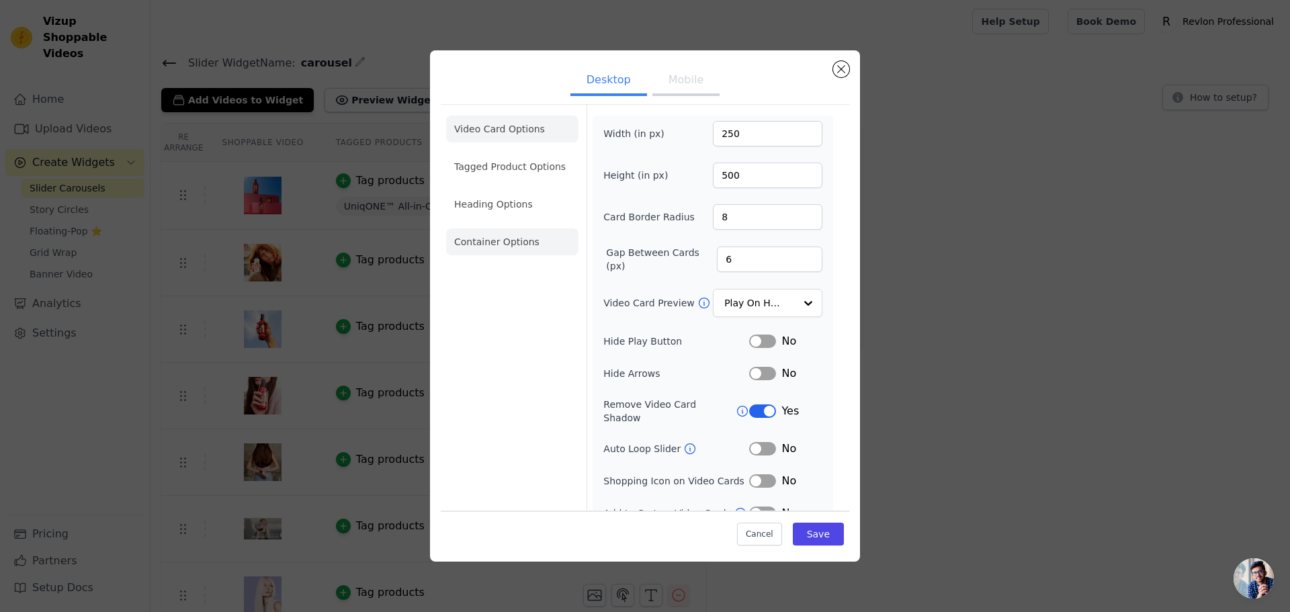
click at [489, 249] on li "Container Options" at bounding box center [512, 241] width 132 height 27
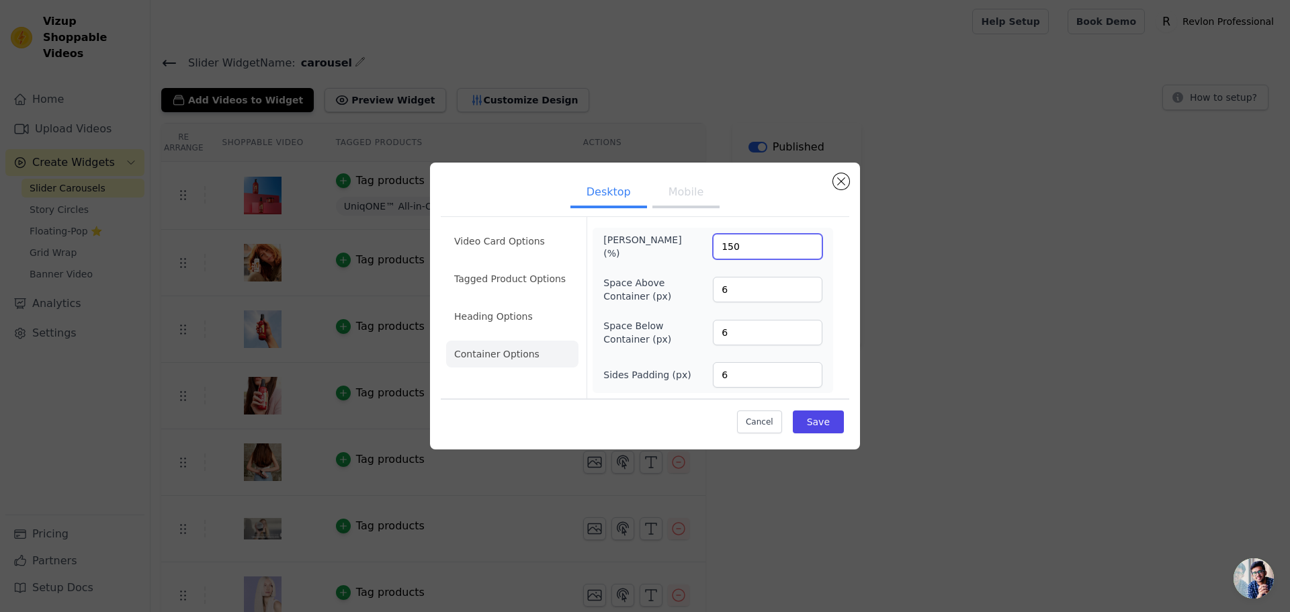
click at [750, 248] on input "150" at bounding box center [767, 247] width 109 height 26
drag, startPoint x: 736, startPoint y: 246, endPoint x: 704, endPoint y: 245, distance: 32.2
click at [697, 246] on div "Max Width (%) 150" at bounding box center [712, 246] width 219 height 27
type input "130"
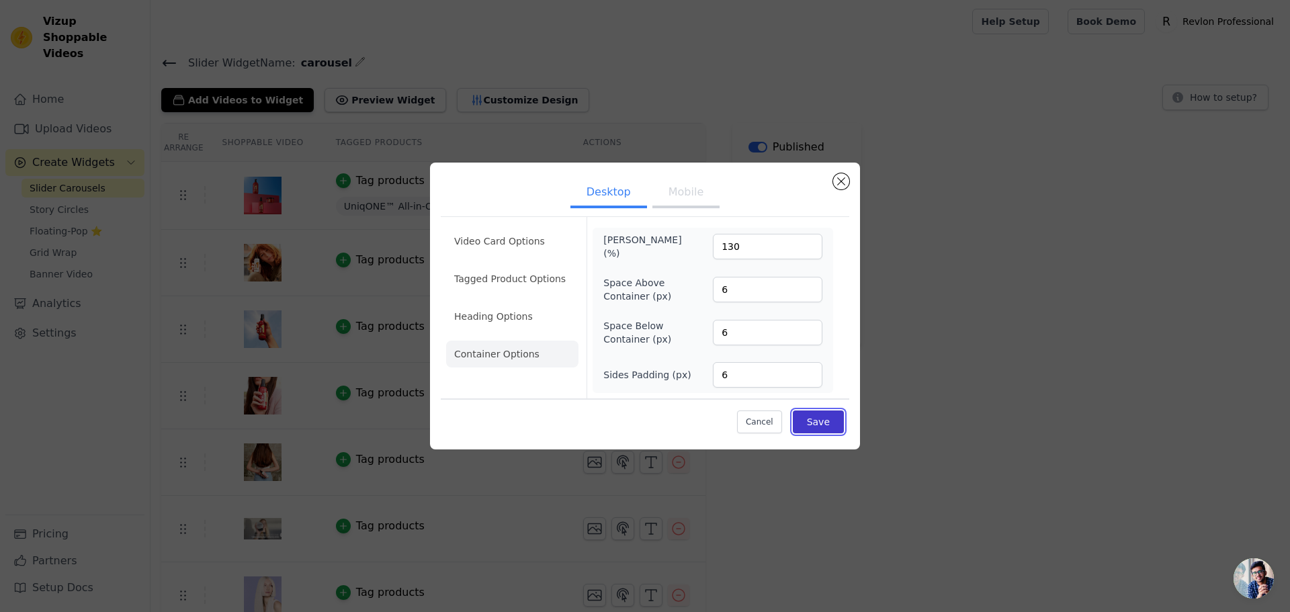
click at [827, 422] on button "Save" at bounding box center [818, 421] width 51 height 23
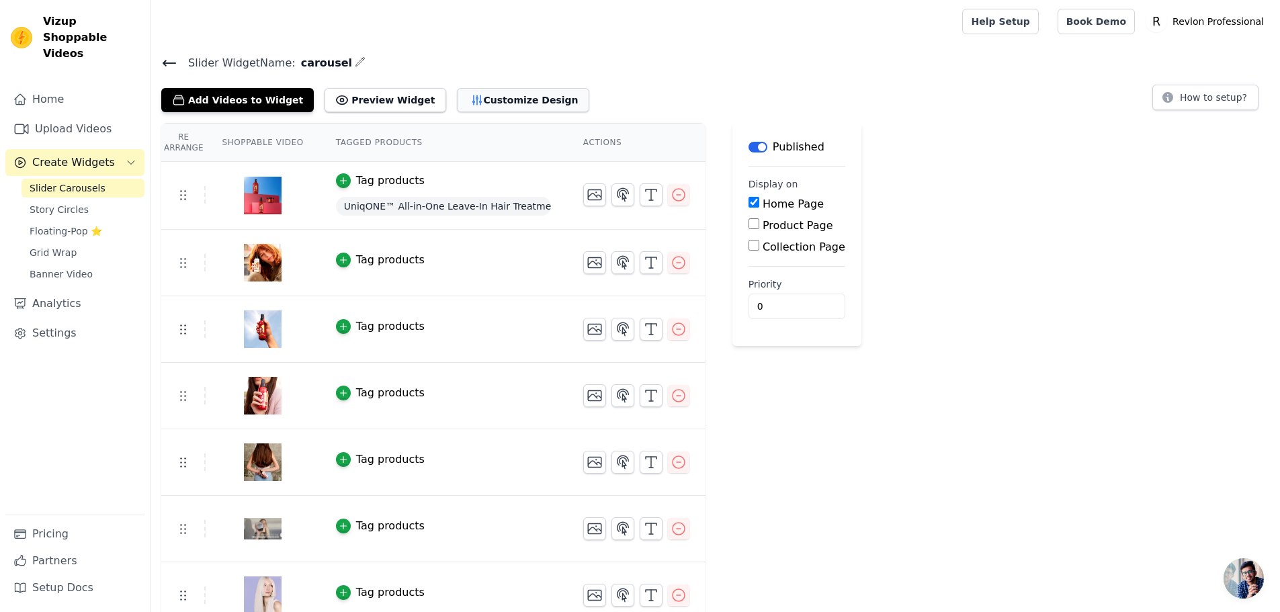
click at [475, 95] on button "Customize Design" at bounding box center [523, 100] width 132 height 24
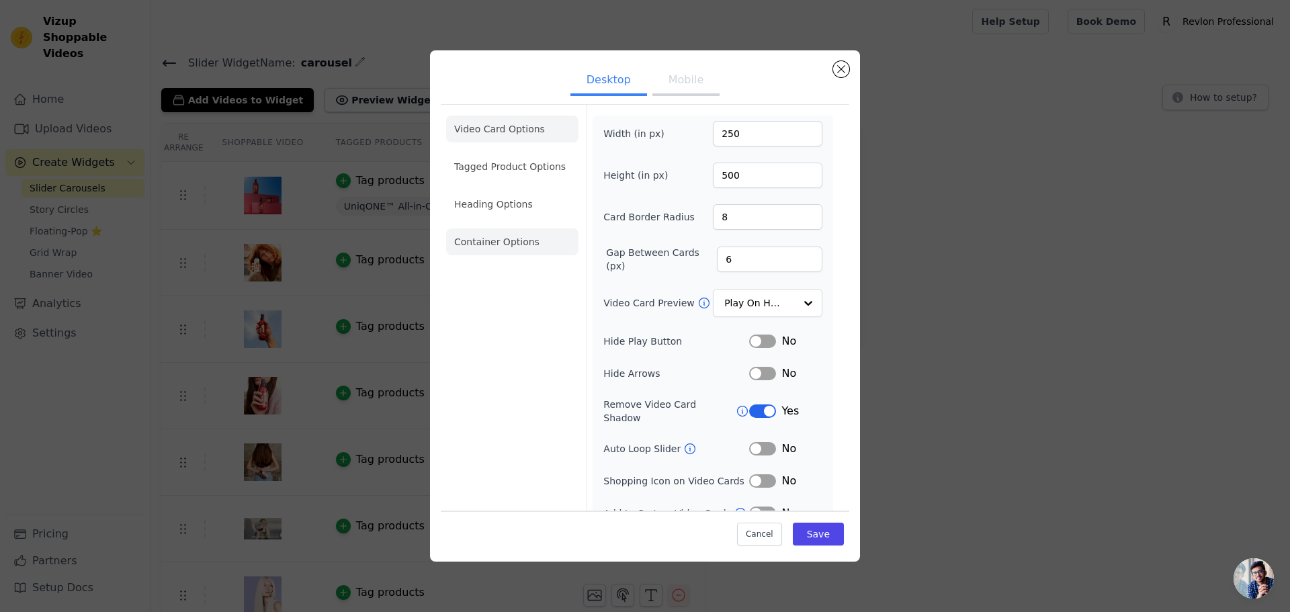
click at [469, 239] on li "Container Options" at bounding box center [512, 241] width 132 height 27
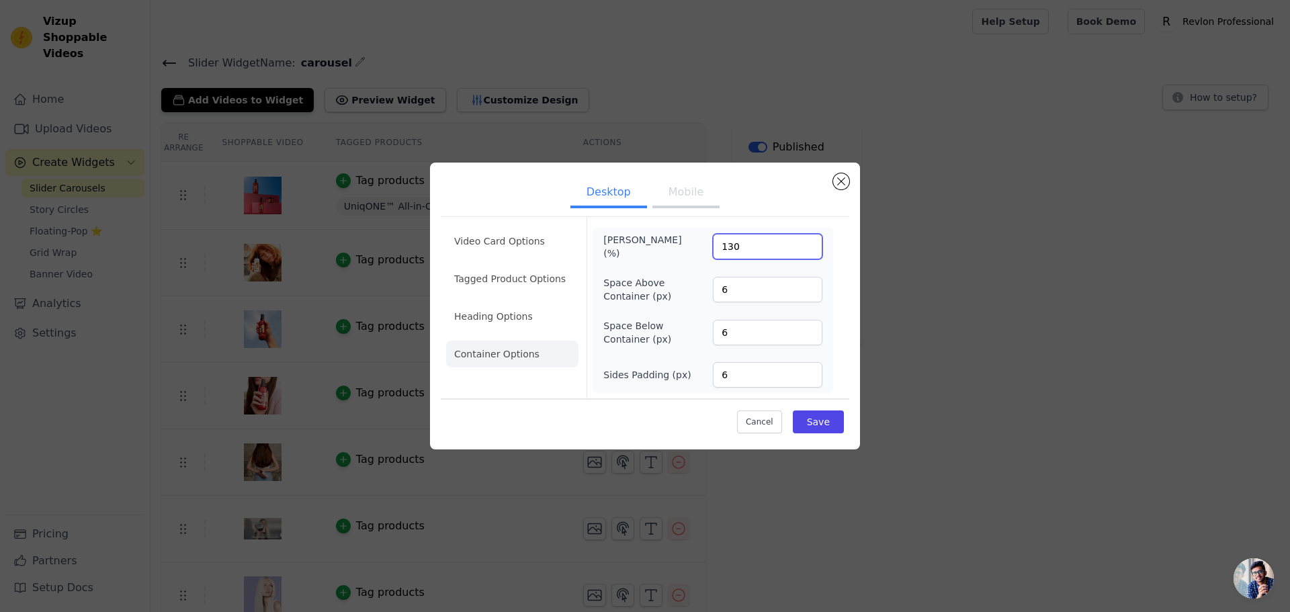
drag, startPoint x: 741, startPoint y: 243, endPoint x: 722, endPoint y: 242, distance: 18.9
click at [723, 242] on input "130" at bounding box center [767, 247] width 109 height 26
type input "200"
click at [816, 416] on button "Save" at bounding box center [818, 421] width 51 height 23
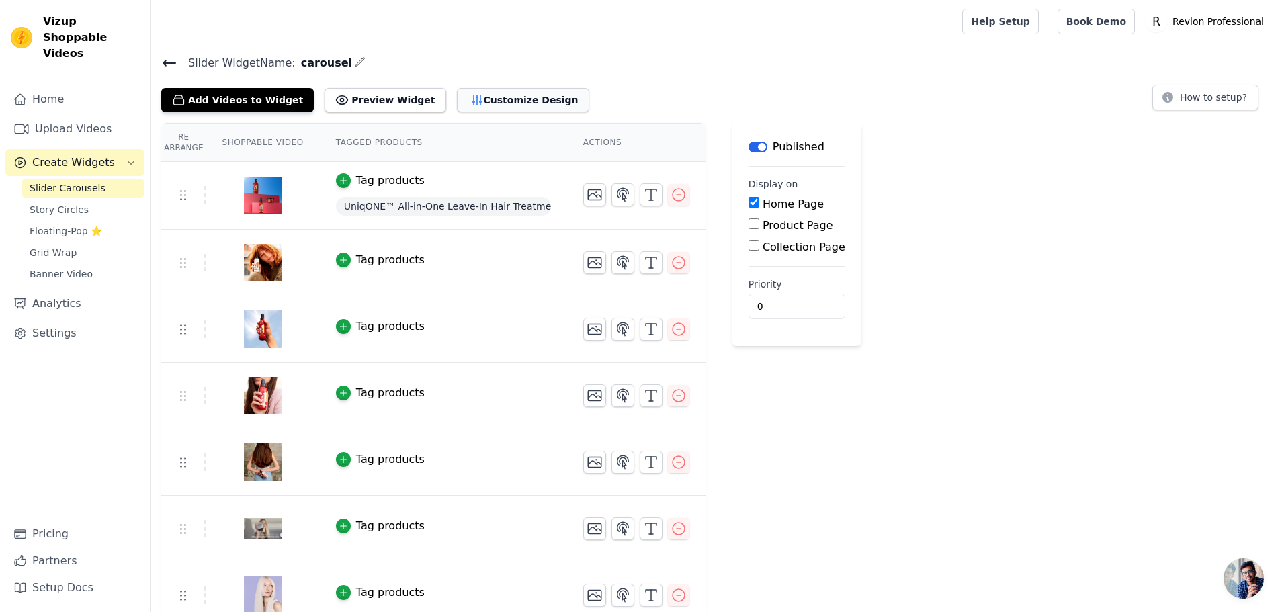
click at [484, 92] on button "Customize Design" at bounding box center [523, 100] width 132 height 24
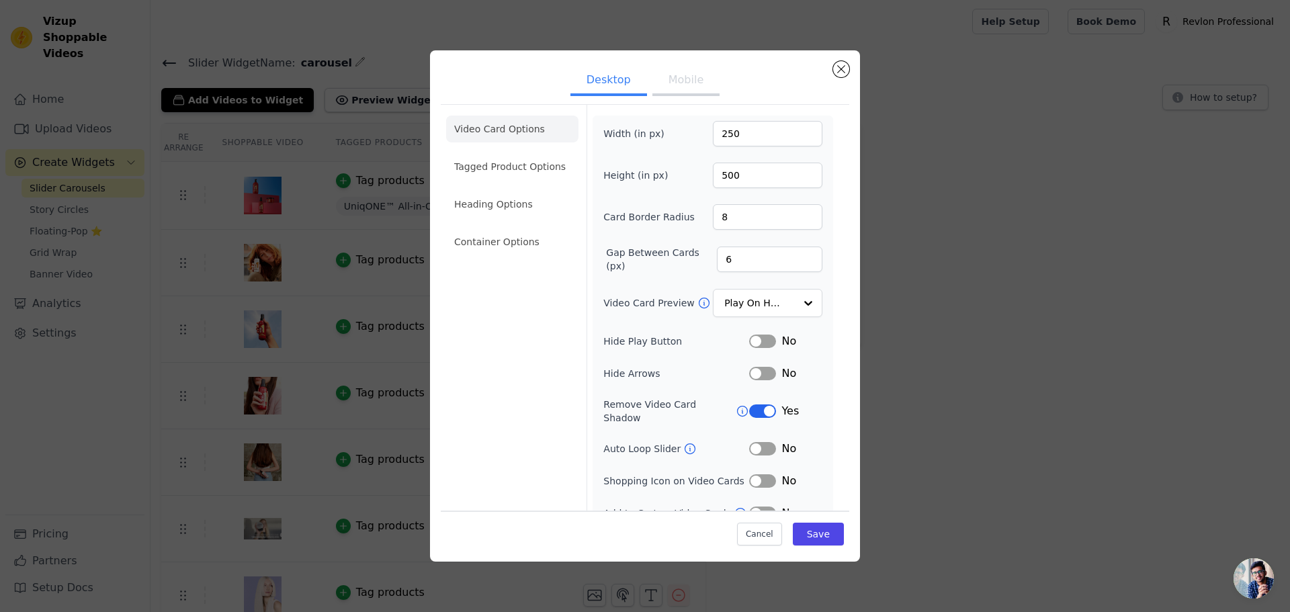
click at [687, 79] on button "Mobile" at bounding box center [685, 81] width 67 height 30
click at [604, 77] on button "Desktop" at bounding box center [608, 81] width 77 height 30
click at [501, 241] on li "Container Options" at bounding box center [512, 241] width 132 height 27
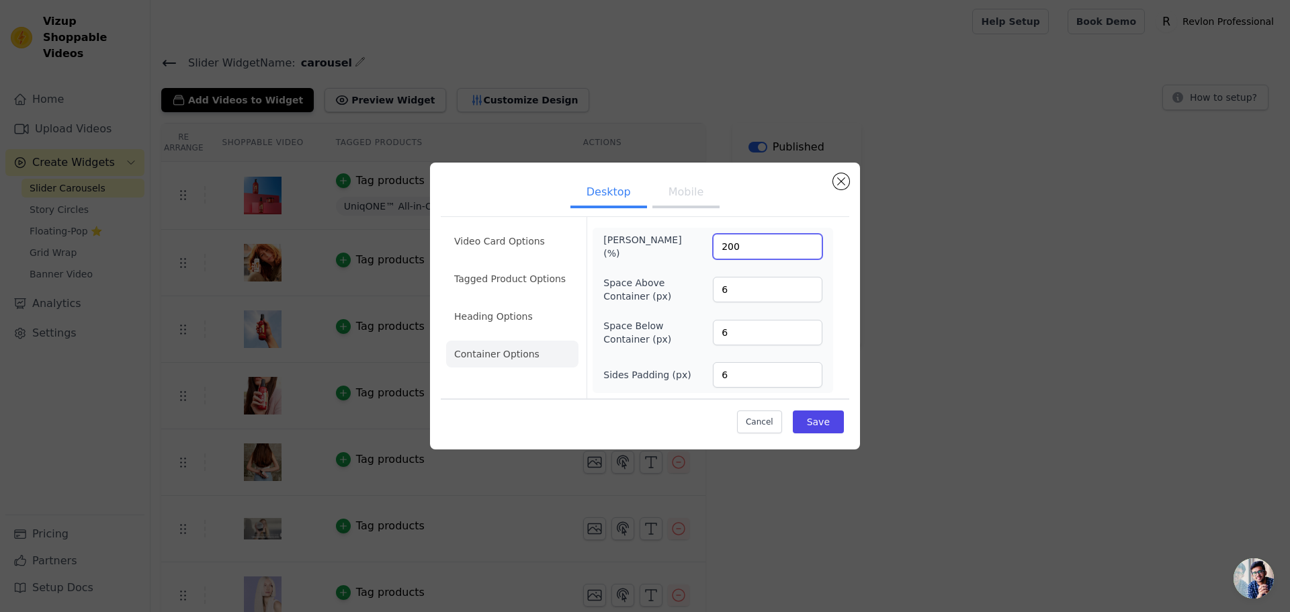
drag, startPoint x: 743, startPoint y: 244, endPoint x: 678, endPoint y: 240, distance: 65.2
click at [678, 240] on div "Max Width (%) 200" at bounding box center [712, 246] width 219 height 27
type input "100"
click at [814, 410] on button "Save" at bounding box center [818, 421] width 51 height 23
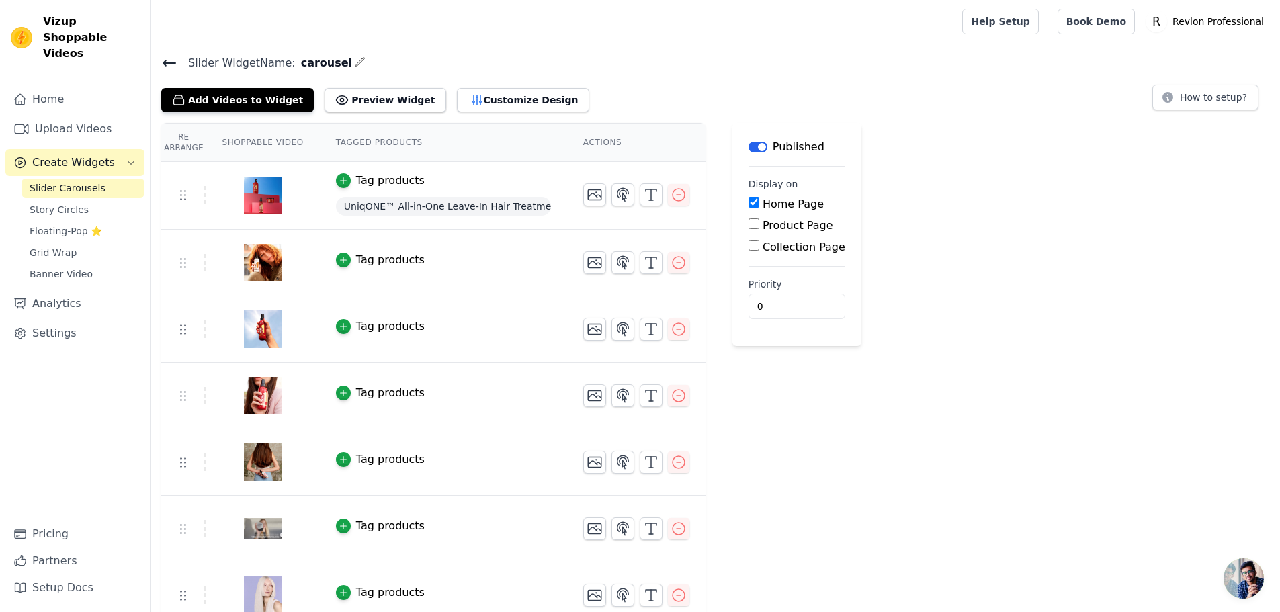
click at [472, 111] on div "Slider Widget Name: carousel Add Videos to Widget Preview Widget Customize Desi…" at bounding box center [714, 341] width 1129 height 575
click at [504, 90] on button "Customize Design" at bounding box center [523, 100] width 132 height 24
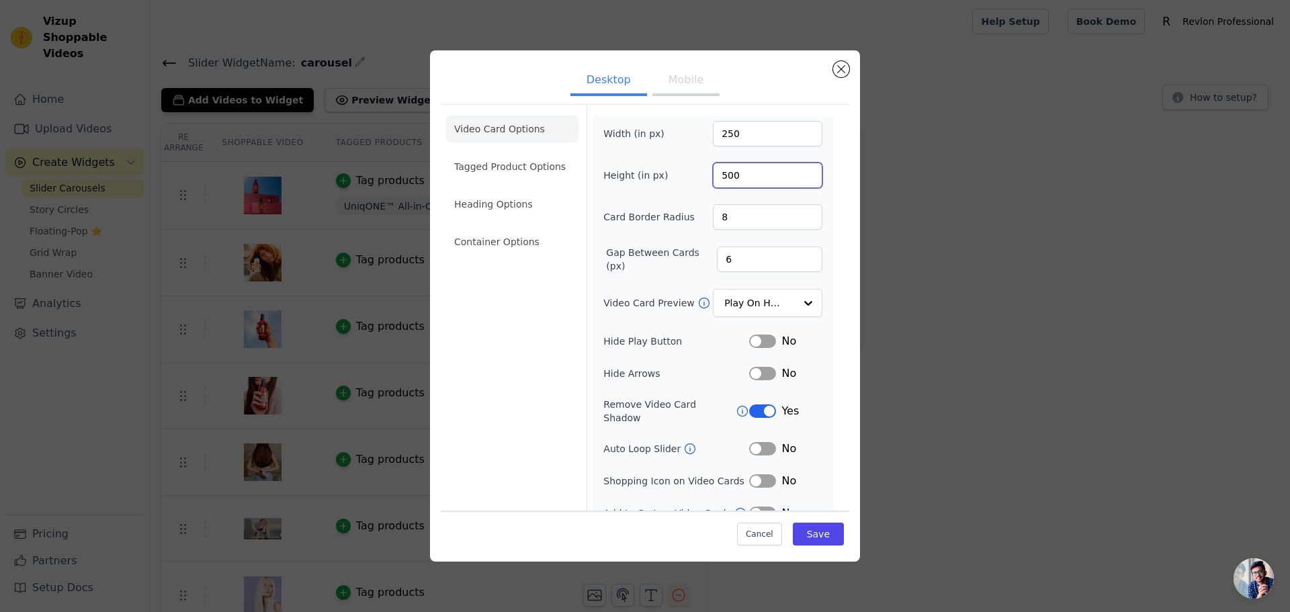
drag, startPoint x: 751, startPoint y: 174, endPoint x: 691, endPoint y: 172, distance: 59.8
click at [691, 172] on div "Height (in px) 500" at bounding box center [712, 176] width 219 height 26
type input "450"
drag, startPoint x: 739, startPoint y: 134, endPoint x: 712, endPoint y: 132, distance: 27.0
click at [713, 132] on input "250" at bounding box center [767, 134] width 109 height 26
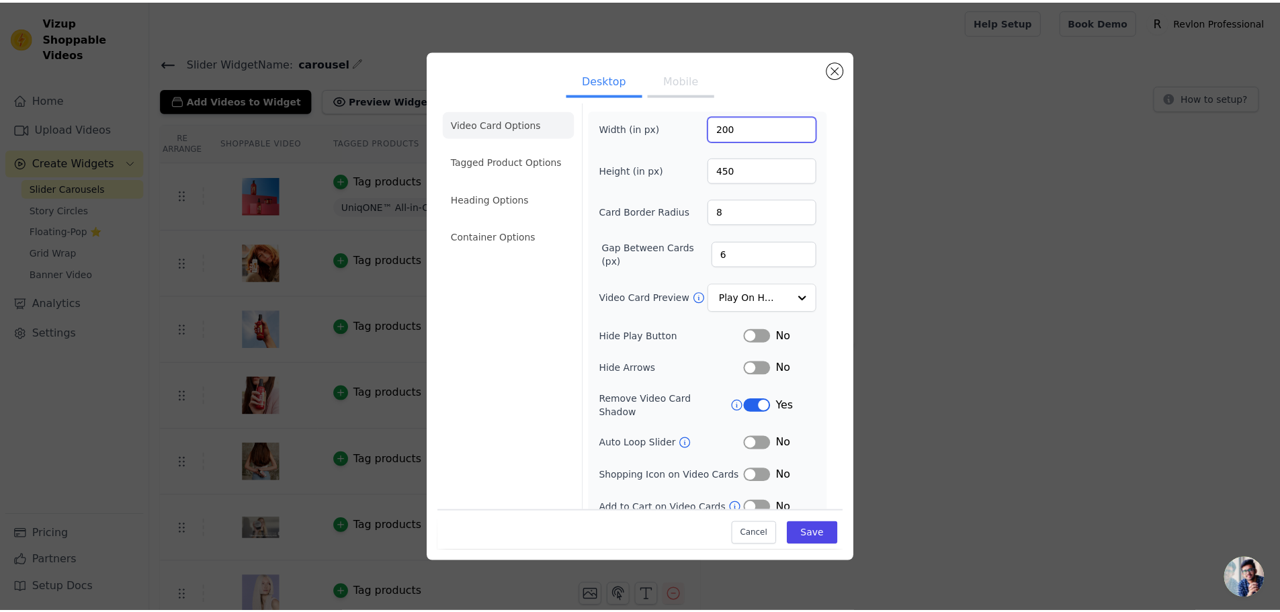
scroll to position [9, 0]
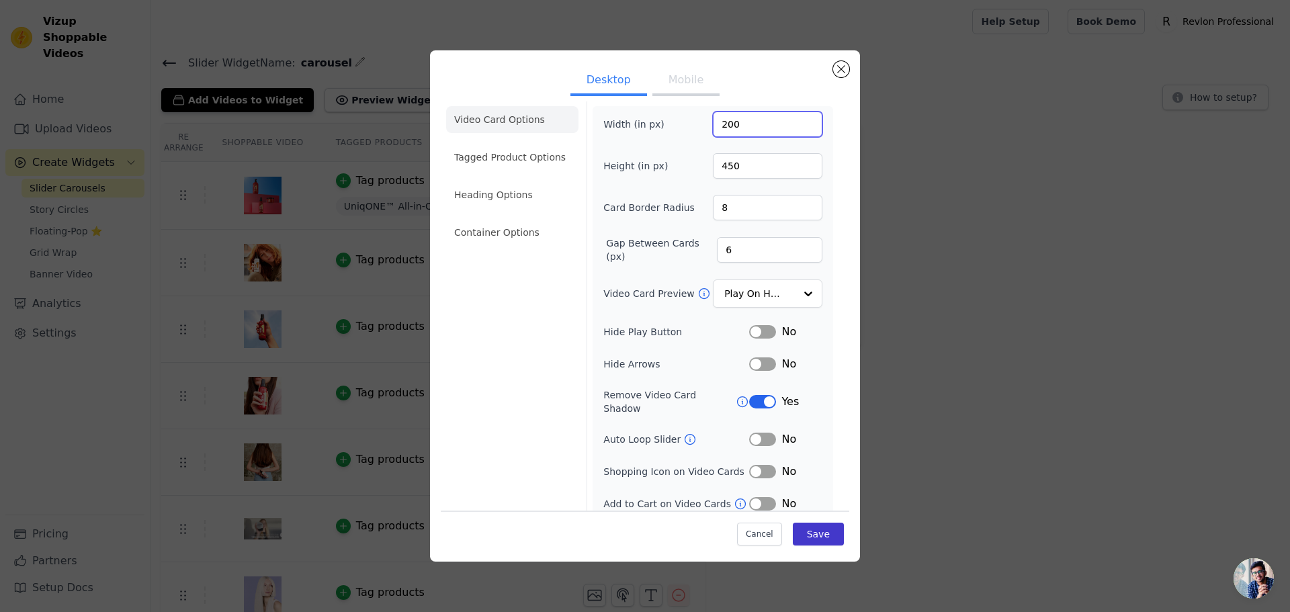
type input "200"
click at [811, 529] on button "Save" at bounding box center [818, 534] width 51 height 23
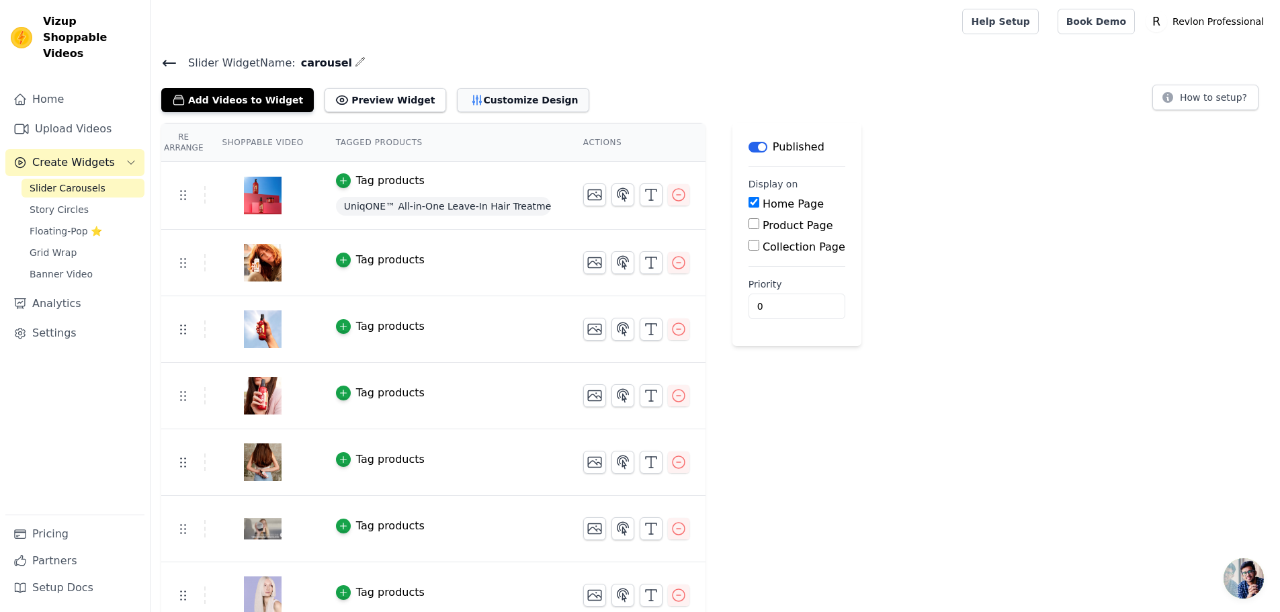
click at [457, 103] on button "Customize Design" at bounding box center [523, 100] width 132 height 24
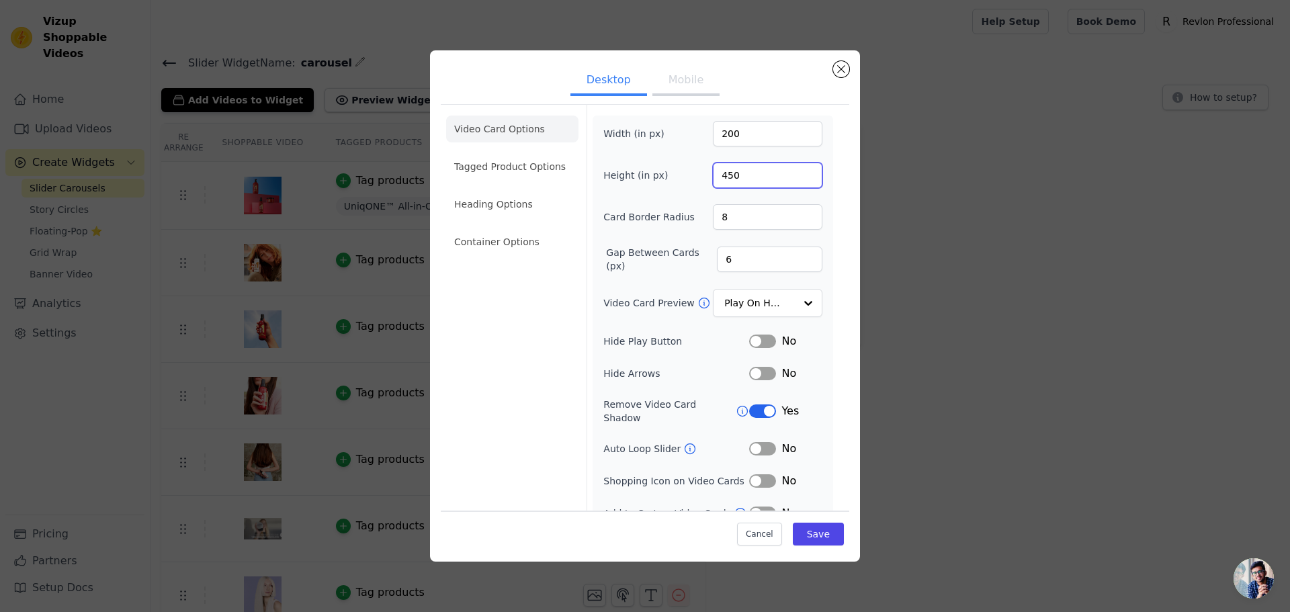
drag, startPoint x: 746, startPoint y: 173, endPoint x: 635, endPoint y: 175, distance: 110.2
click at [635, 175] on div "Height (in px) 450" at bounding box center [712, 176] width 219 height 26
drag, startPoint x: 700, startPoint y: 130, endPoint x: 692, endPoint y: 130, distance: 7.4
click at [692, 130] on div "Width (in px) 200" at bounding box center [712, 134] width 219 height 26
type input "400"
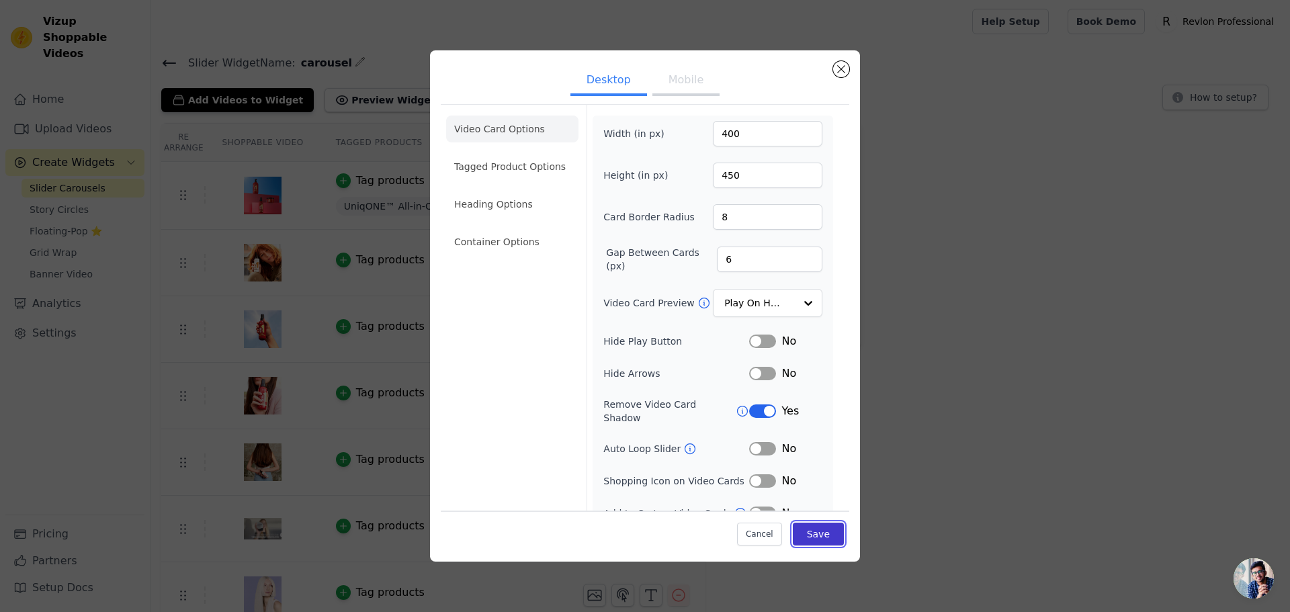
click at [805, 538] on button "Save" at bounding box center [818, 534] width 51 height 23
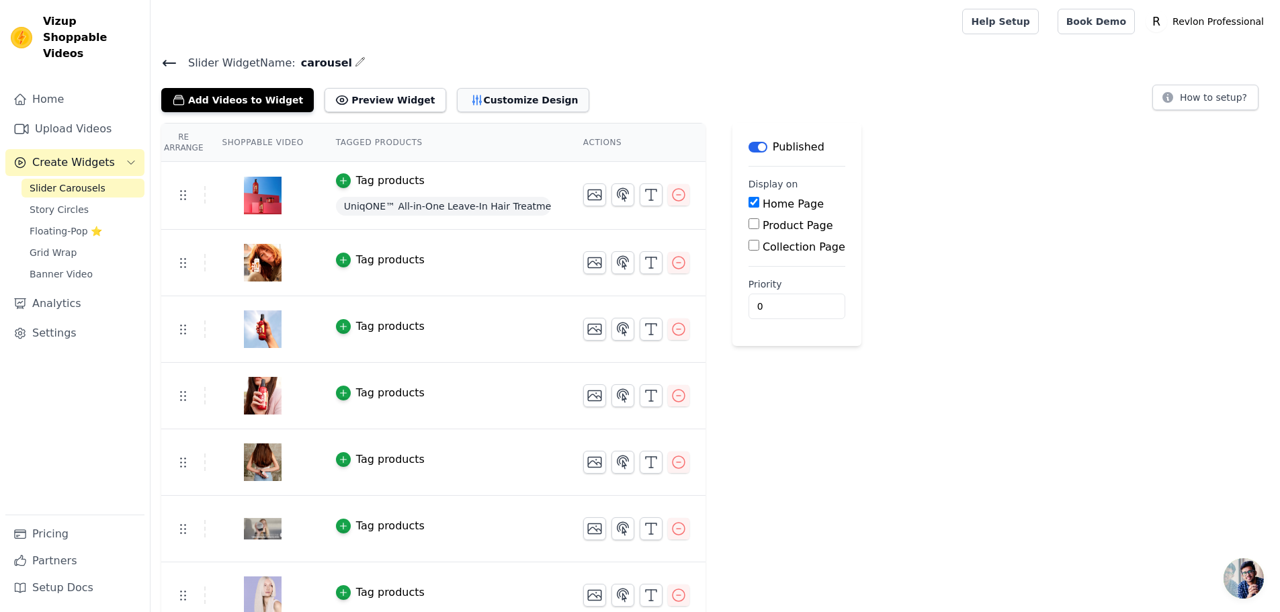
click at [474, 97] on button "Customize Design" at bounding box center [523, 100] width 132 height 24
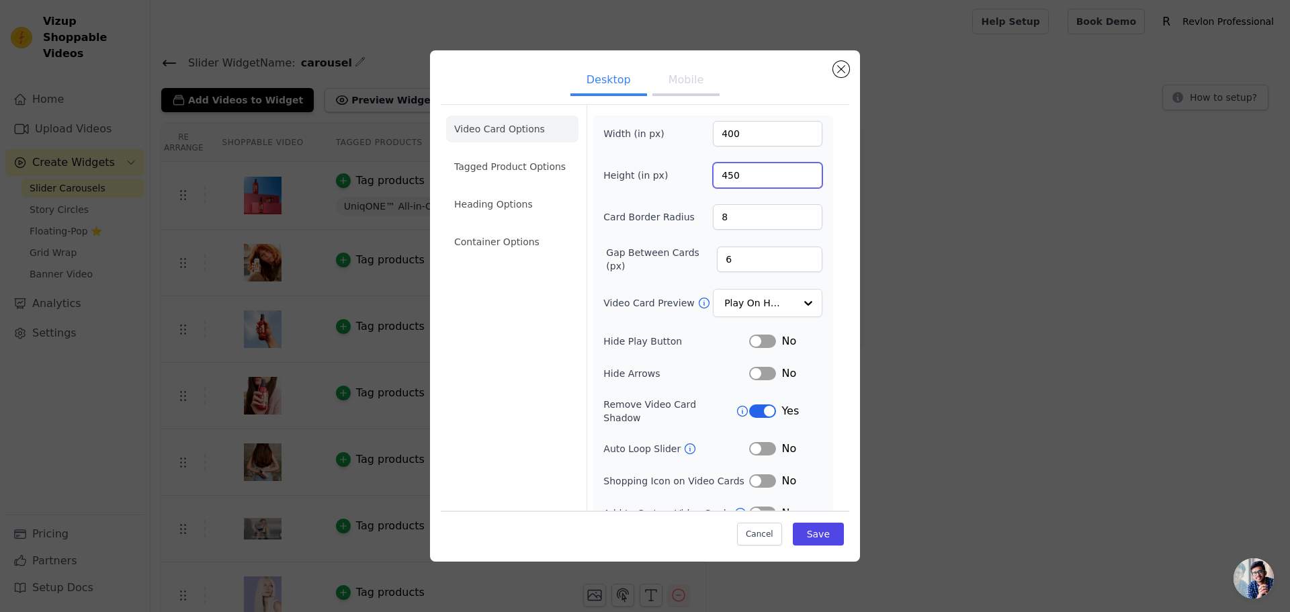
drag, startPoint x: 741, startPoint y: 183, endPoint x: 741, endPoint y: 164, distance: 19.5
click at [713, 177] on input "450" at bounding box center [767, 176] width 109 height 26
drag, startPoint x: 746, startPoint y: 136, endPoint x: 701, endPoint y: 133, distance: 45.1
click at [701, 133] on div "Width (in px) 400" at bounding box center [712, 134] width 219 height 26
type input "300"
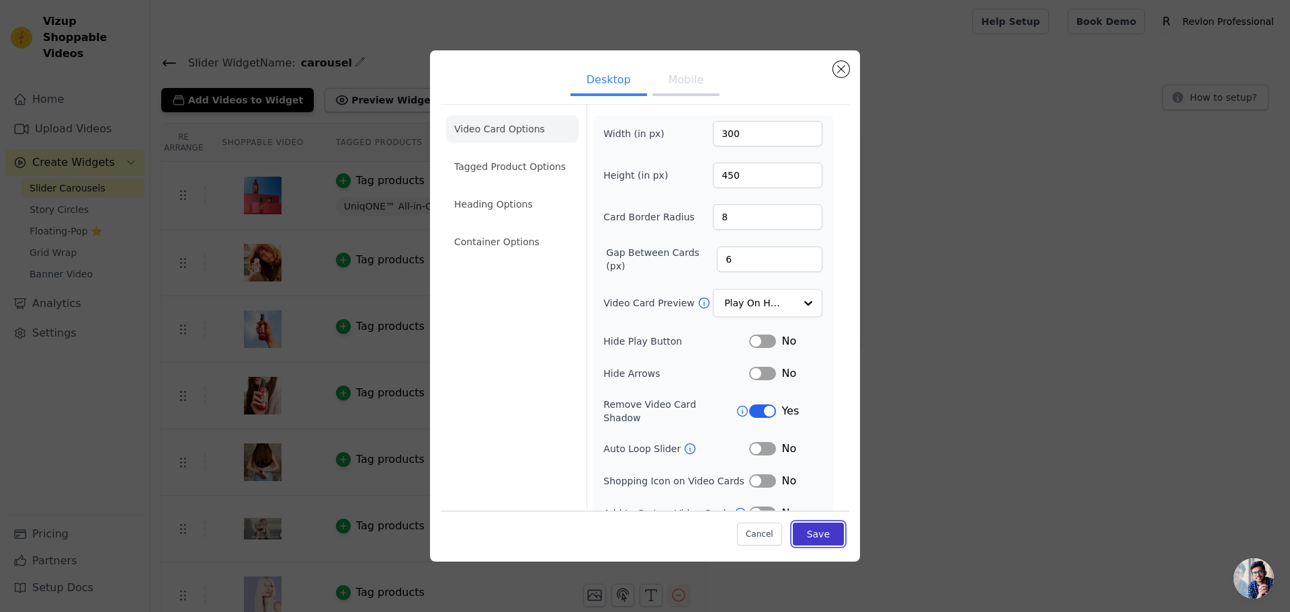
click at [811, 533] on button "Save" at bounding box center [818, 534] width 51 height 23
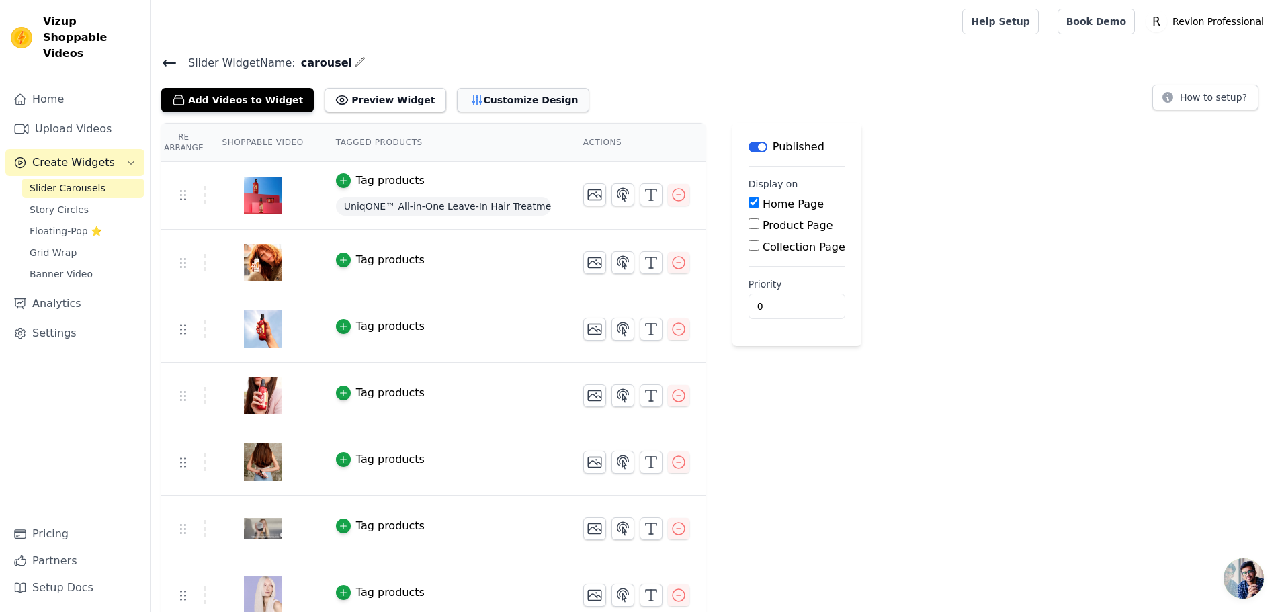
click at [461, 102] on button "Customize Design" at bounding box center [523, 100] width 132 height 24
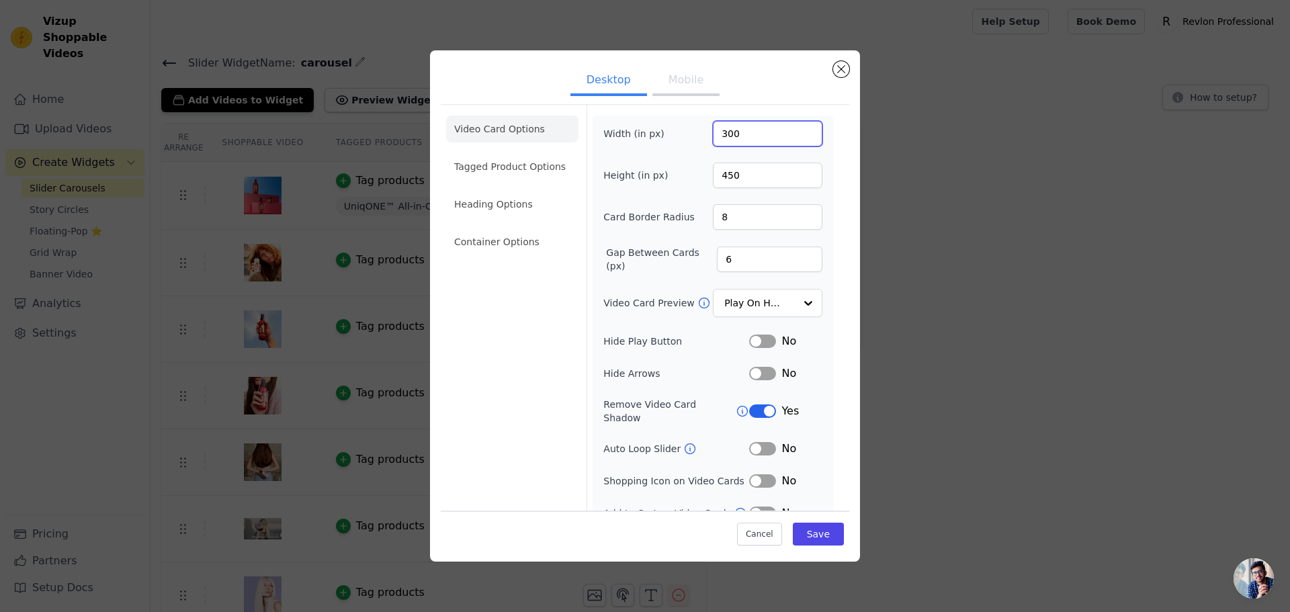
drag, startPoint x: 748, startPoint y: 137, endPoint x: 707, endPoint y: 134, distance: 40.4
click at [713, 134] on input "300" at bounding box center [767, 134] width 109 height 26
type input "200"
click at [817, 519] on div "Cancel Save" at bounding box center [645, 530] width 408 height 40
click at [816, 524] on button "Save" at bounding box center [818, 534] width 51 height 23
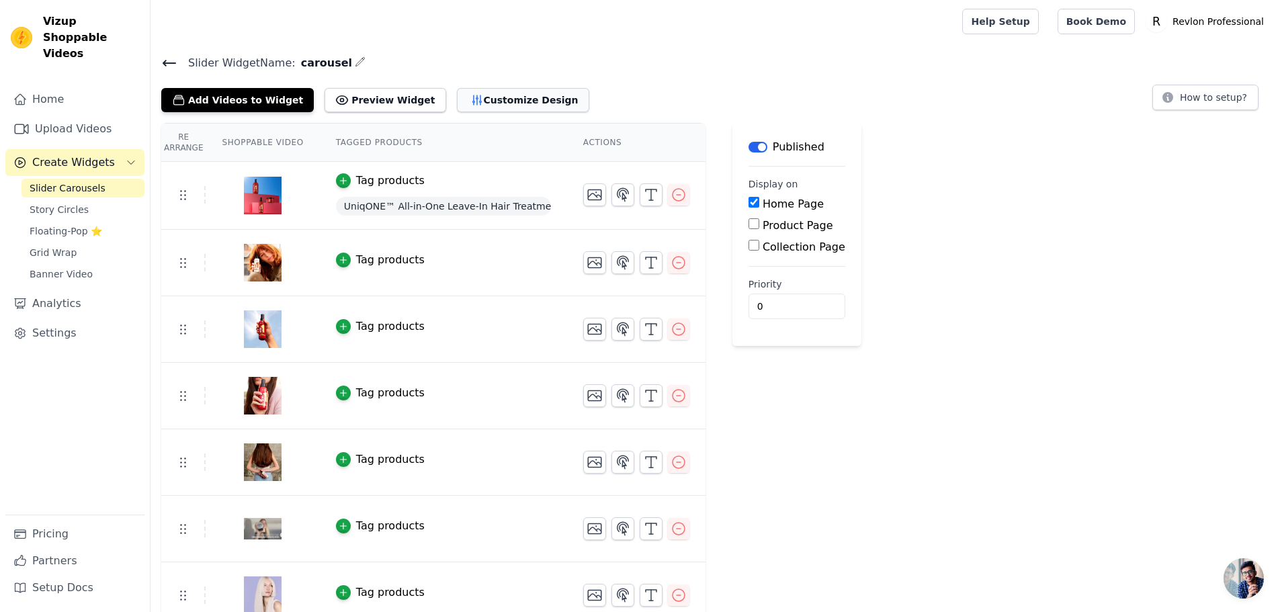
click at [490, 91] on button "Customize Design" at bounding box center [523, 100] width 132 height 24
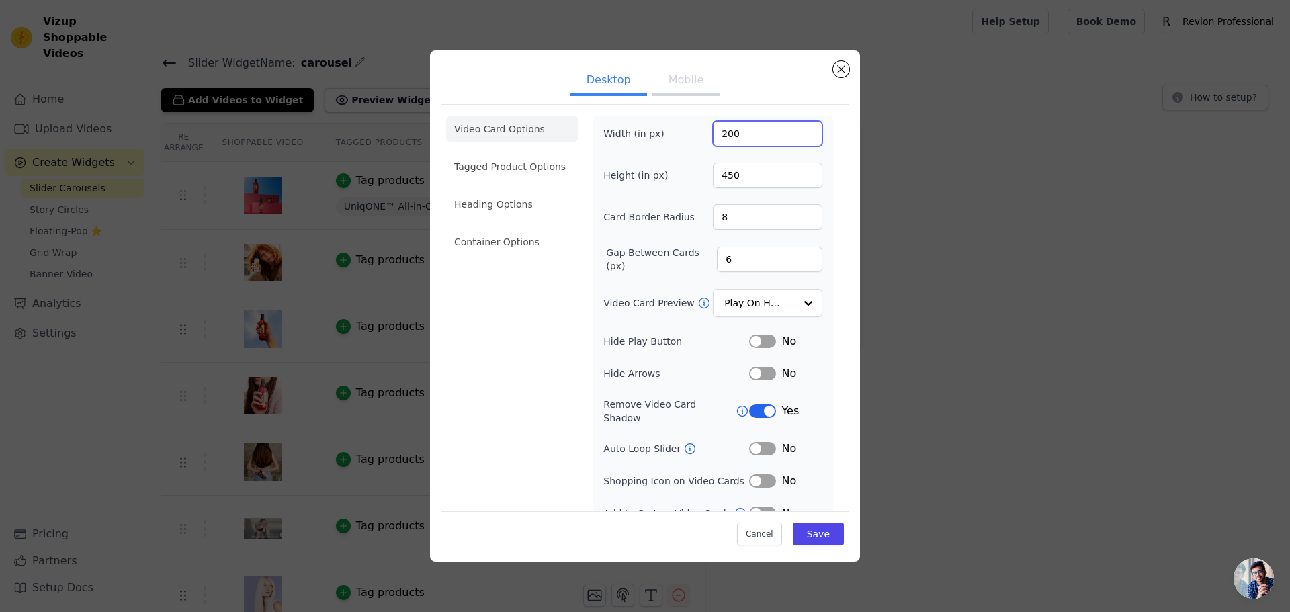
drag, startPoint x: 736, startPoint y: 139, endPoint x: 715, endPoint y: 138, distance: 20.8
click at [715, 138] on input "200" at bounding box center [767, 134] width 109 height 26
type input "220"
click at [804, 531] on button "Save" at bounding box center [818, 534] width 51 height 23
